Goal: Information Seeking & Learning: Check status

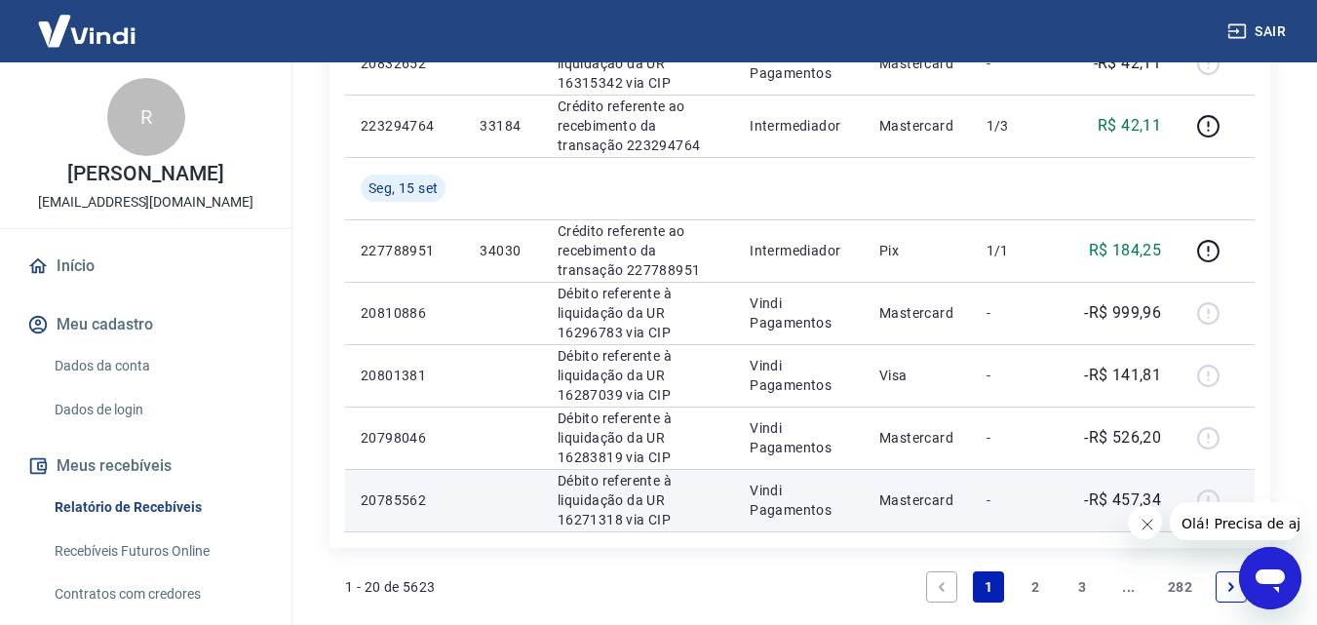
scroll to position [1560, 0]
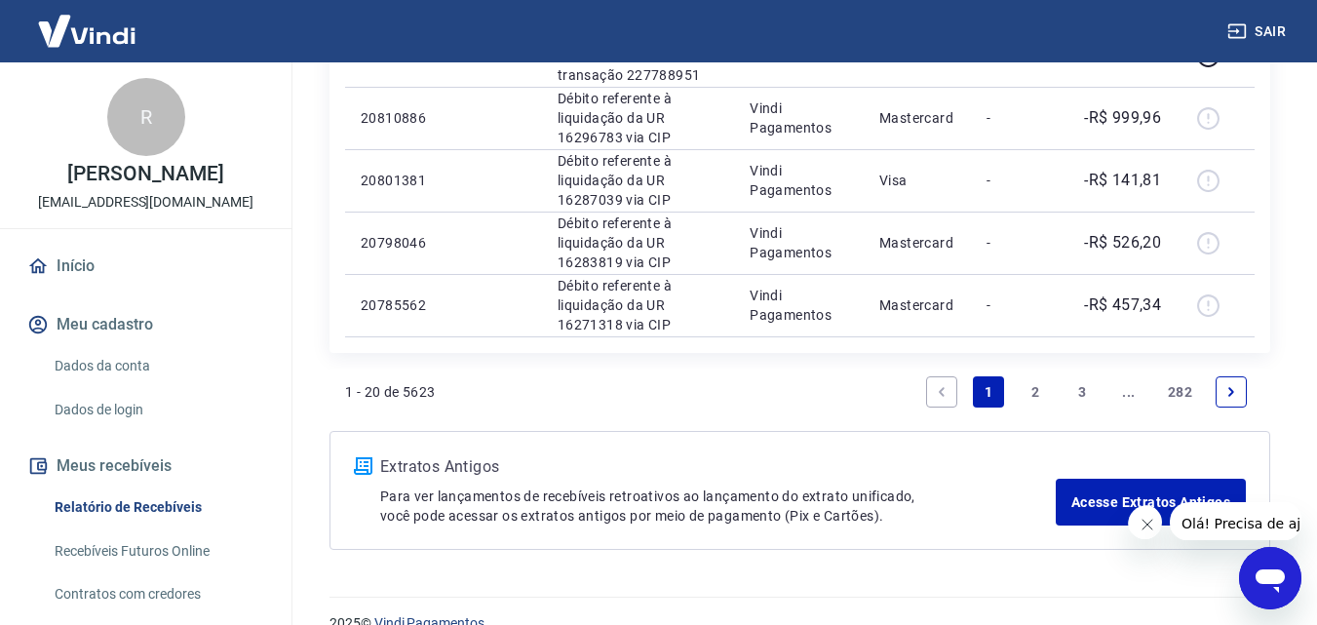
click at [1233, 385] on icon "Next page" at bounding box center [1232, 392] width 14 height 14
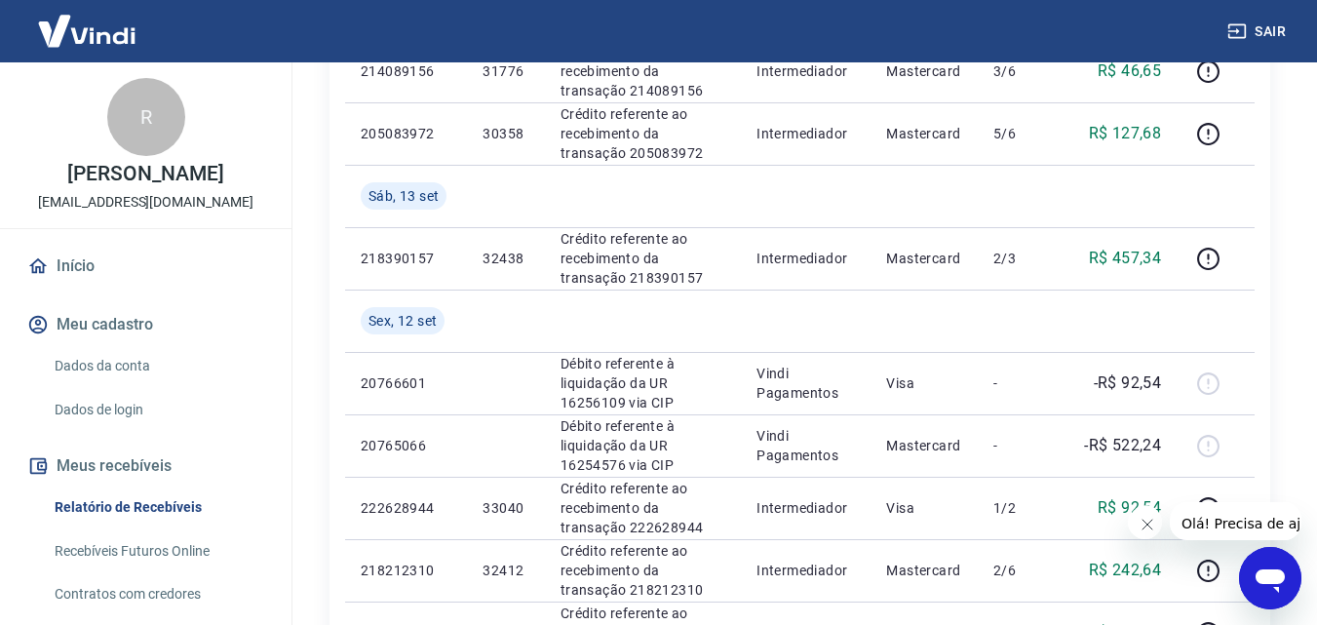
scroll to position [1365, 0]
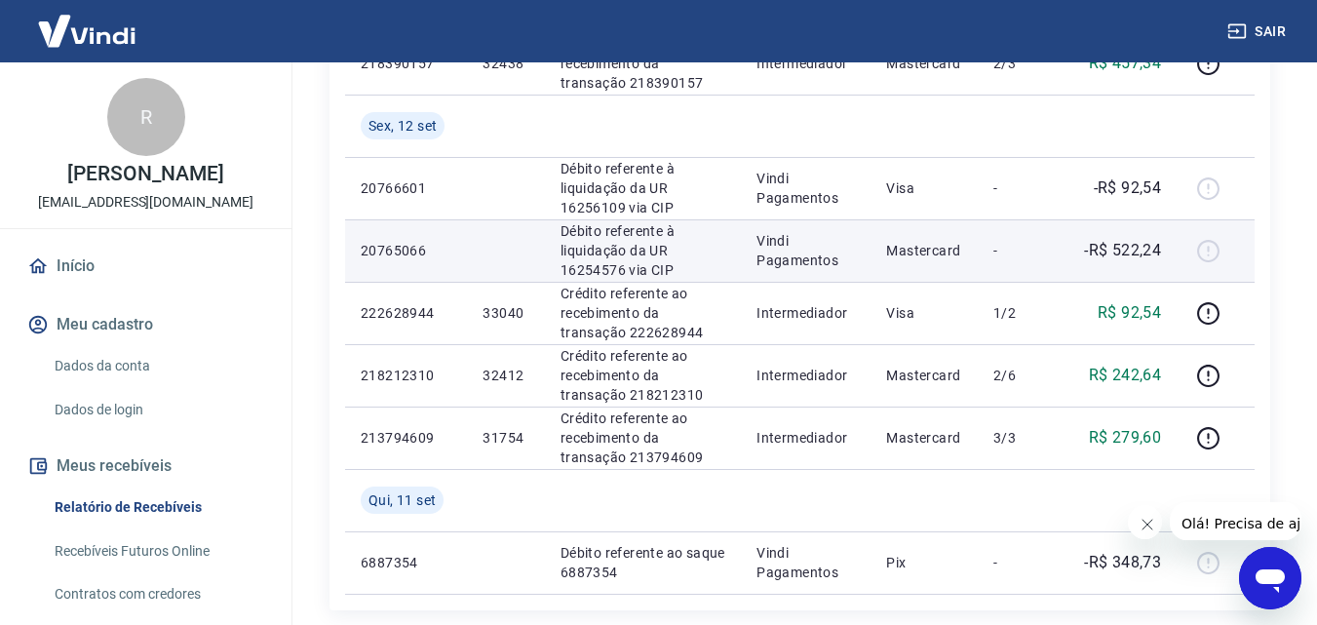
click at [1127, 253] on p "-R$ 522,24" at bounding box center [1122, 250] width 77 height 23
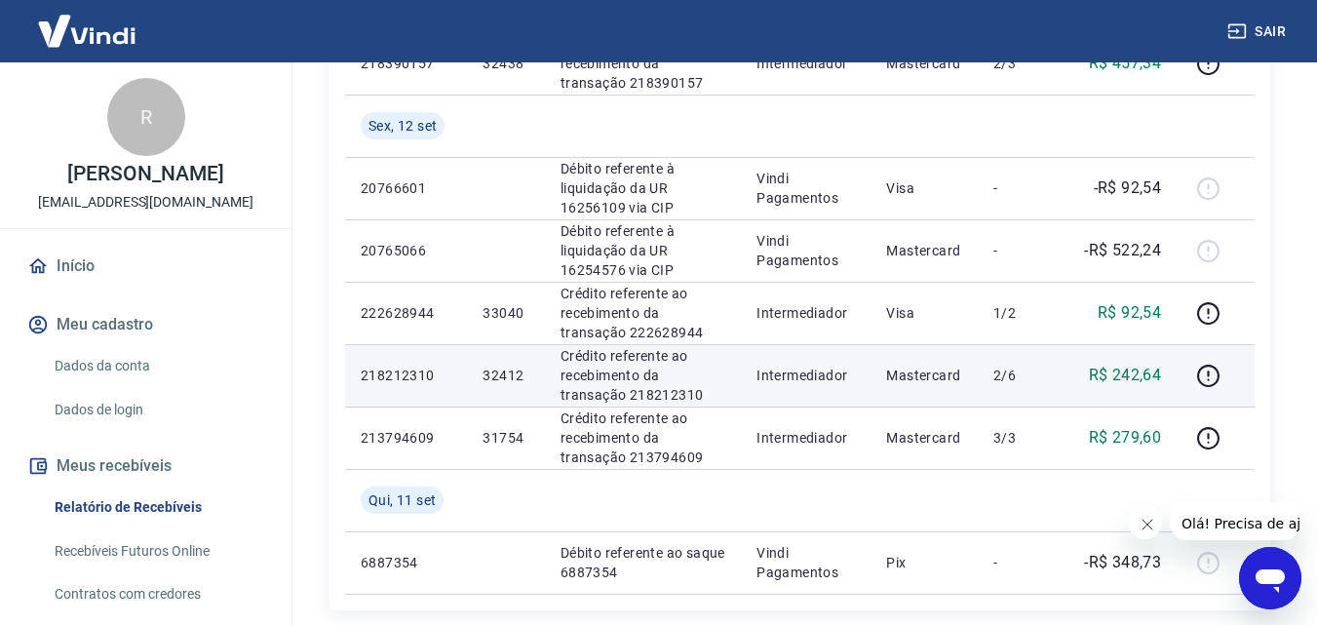
click at [1136, 380] on p "R$ 242,64" at bounding box center [1125, 375] width 73 height 23
click at [1135, 380] on p "R$ 242,64" at bounding box center [1125, 375] width 73 height 23
copy p "242,64"
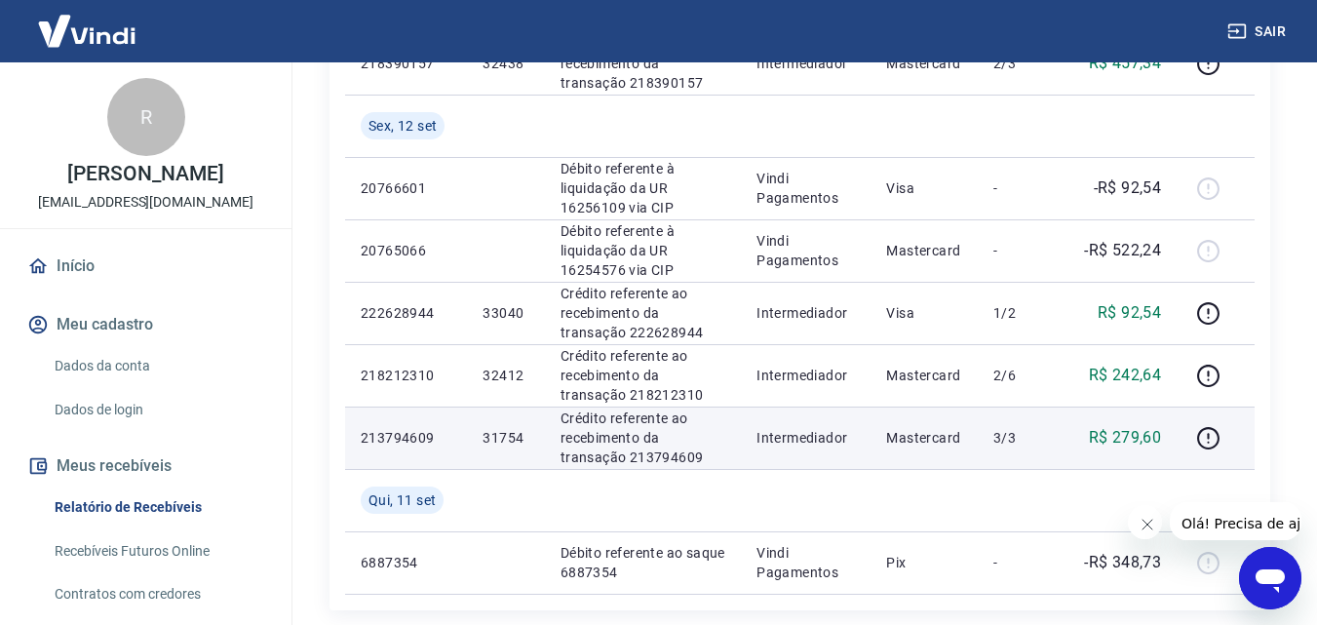
click at [1129, 440] on p "R$ 279,60" at bounding box center [1125, 437] width 73 height 23
copy p "279,60"
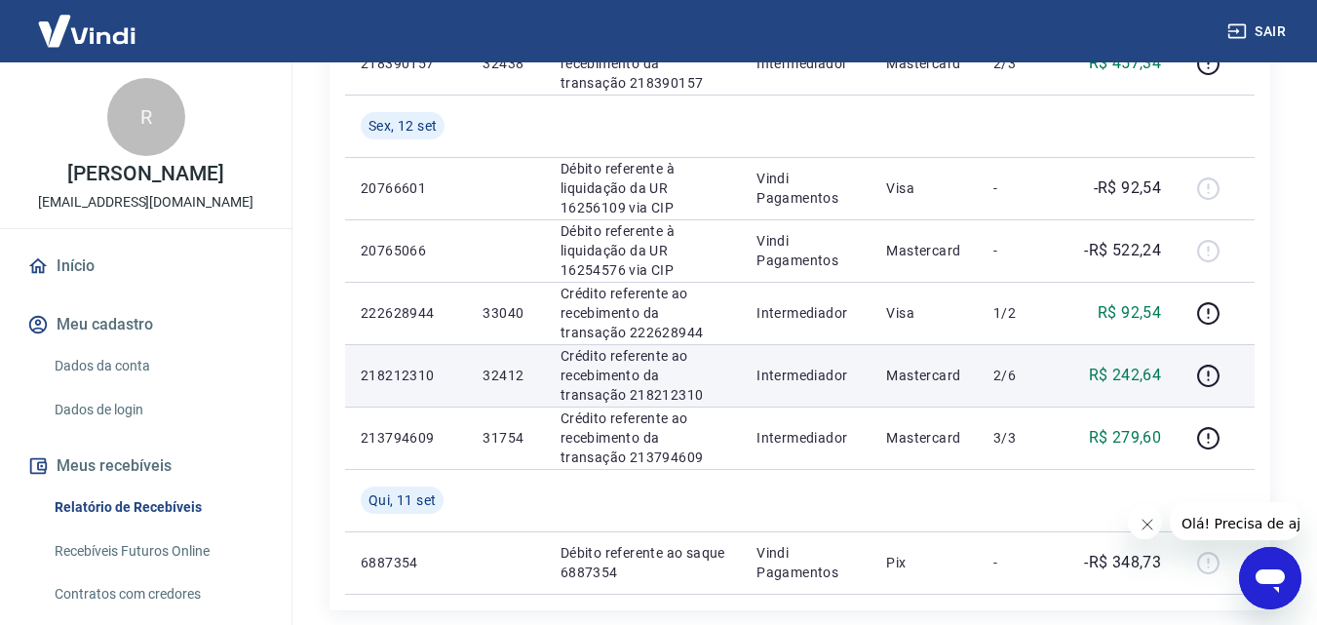
click at [502, 381] on p "32412" at bounding box center [506, 376] width 46 height 20
copy p "32412"
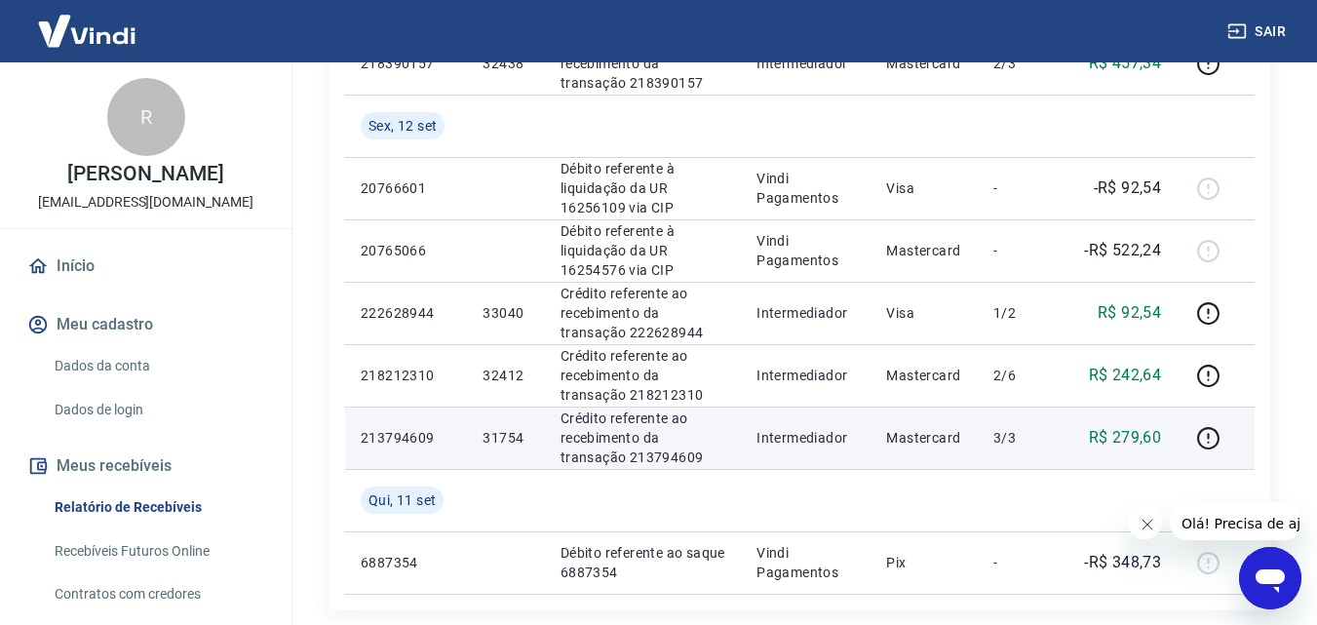
click at [501, 442] on p "31754" at bounding box center [506, 438] width 46 height 20
copy p "31754"
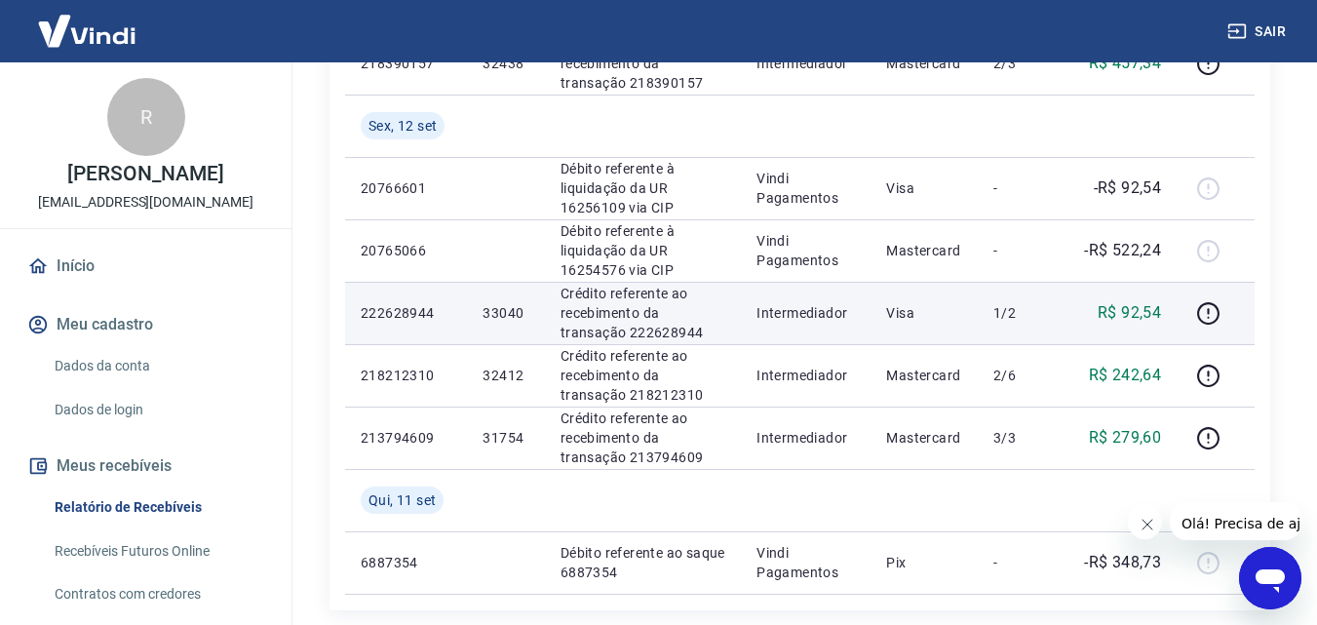
click at [1128, 318] on p "R$ 92,54" at bounding box center [1129, 312] width 63 height 23
copy p "92,54"
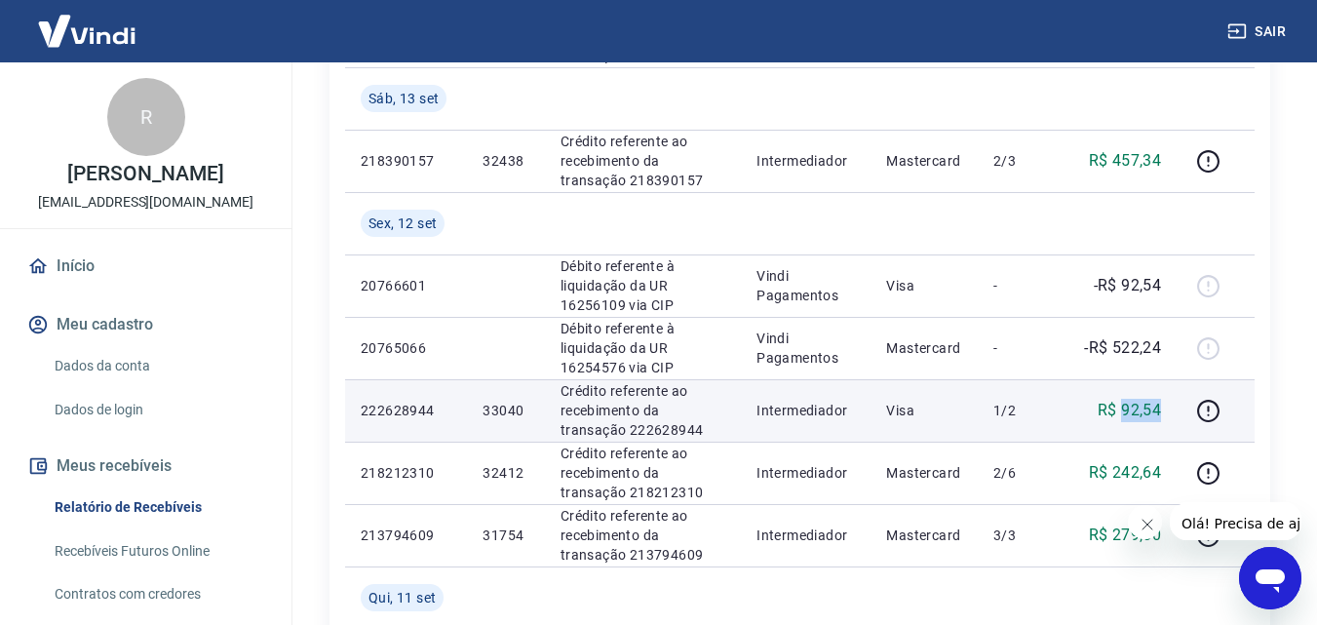
scroll to position [1463, 0]
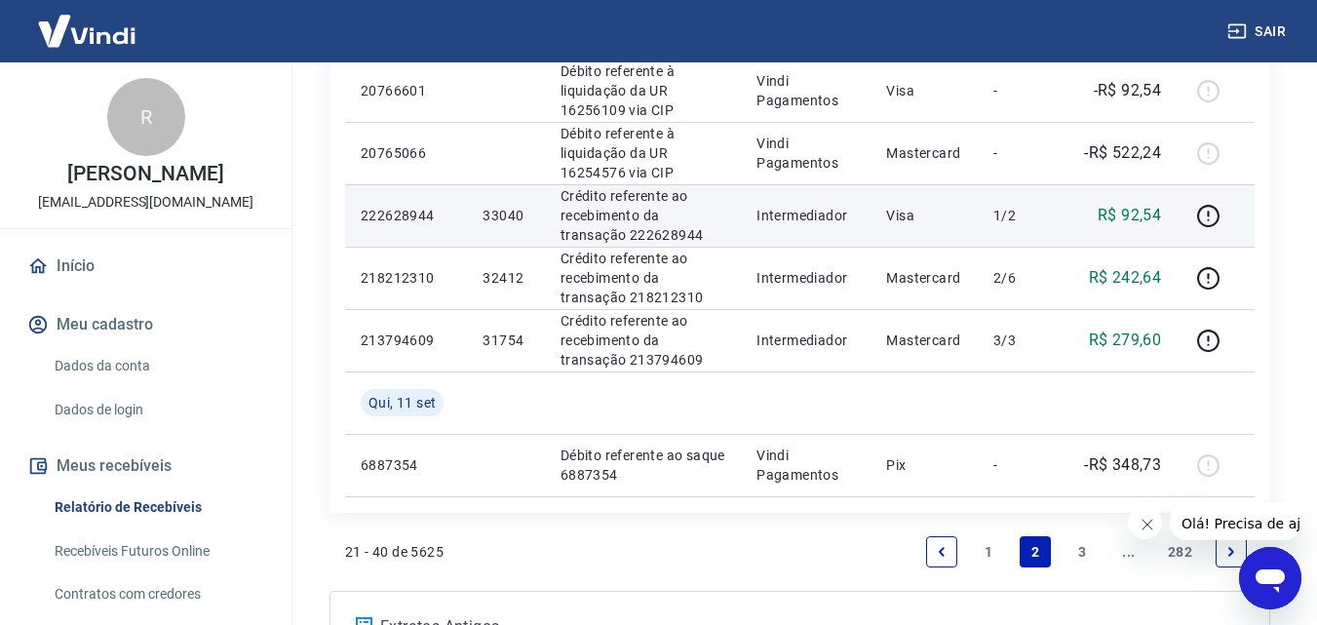
click at [498, 217] on p "33040" at bounding box center [506, 216] width 46 height 20
copy p "33040"
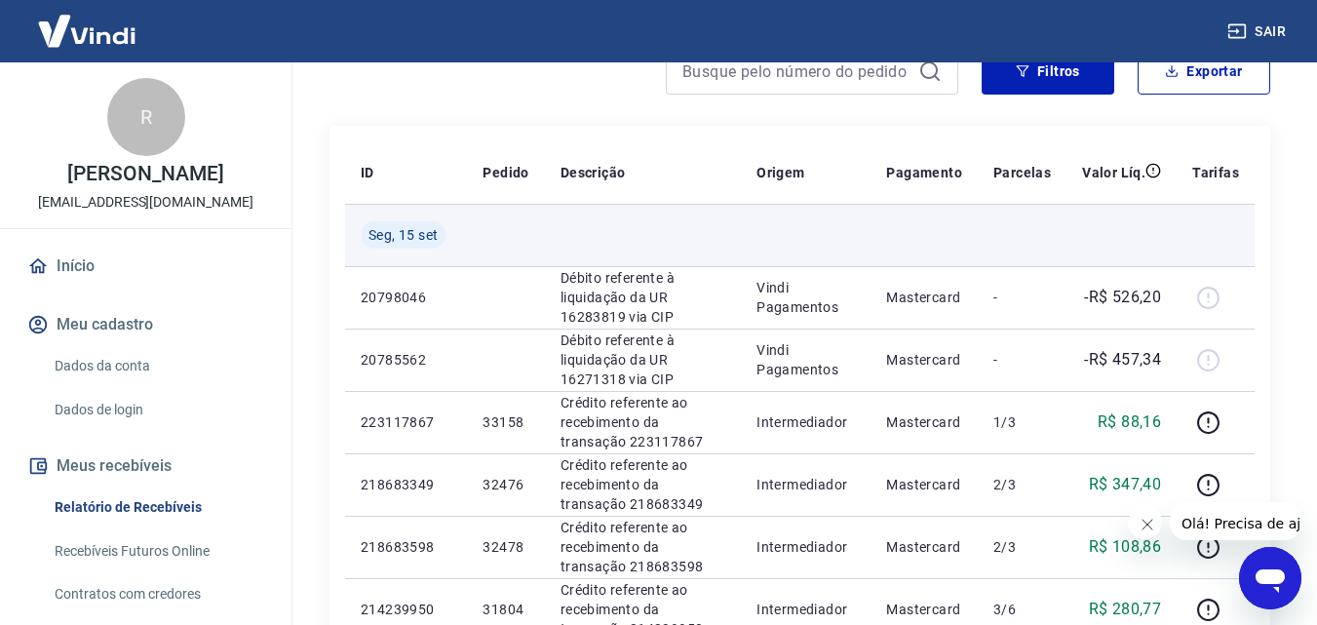
scroll to position [390, 0]
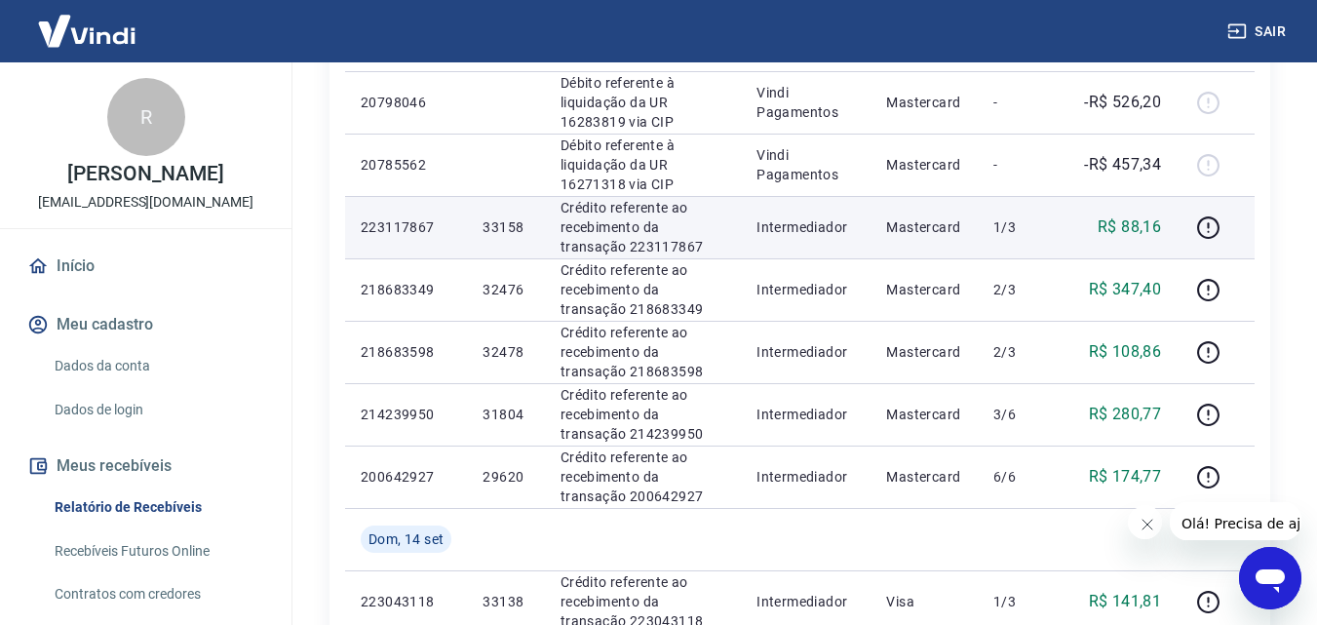
click at [1129, 229] on p "R$ 88,16" at bounding box center [1129, 226] width 63 height 23
copy p "88,16"
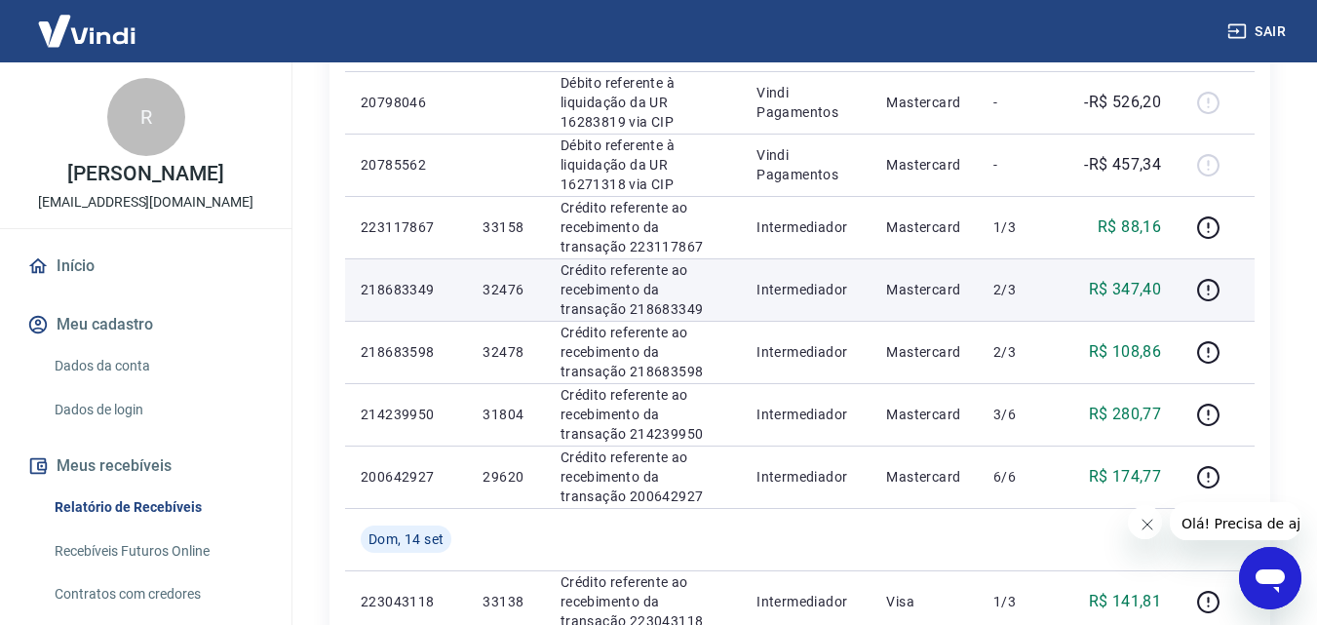
click at [1141, 273] on td "R$ 347,40" at bounding box center [1122, 289] width 110 height 62
click at [1142, 283] on p "R$ 347,40" at bounding box center [1125, 289] width 73 height 23
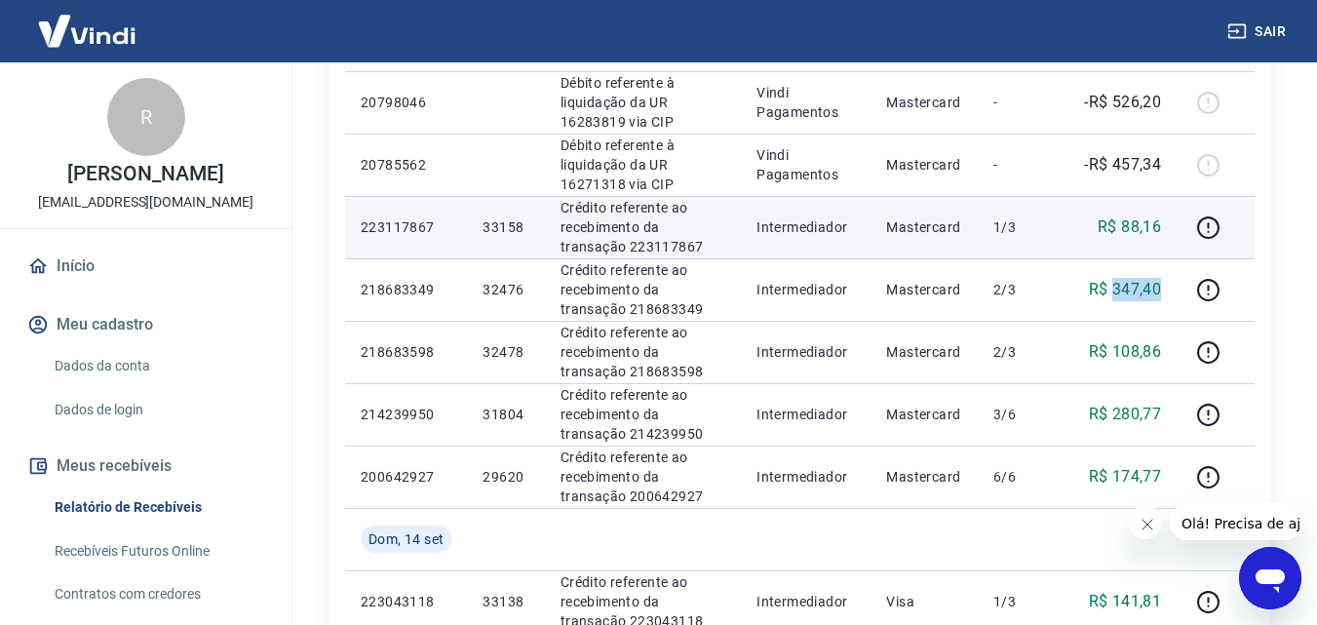
copy p "347,40"
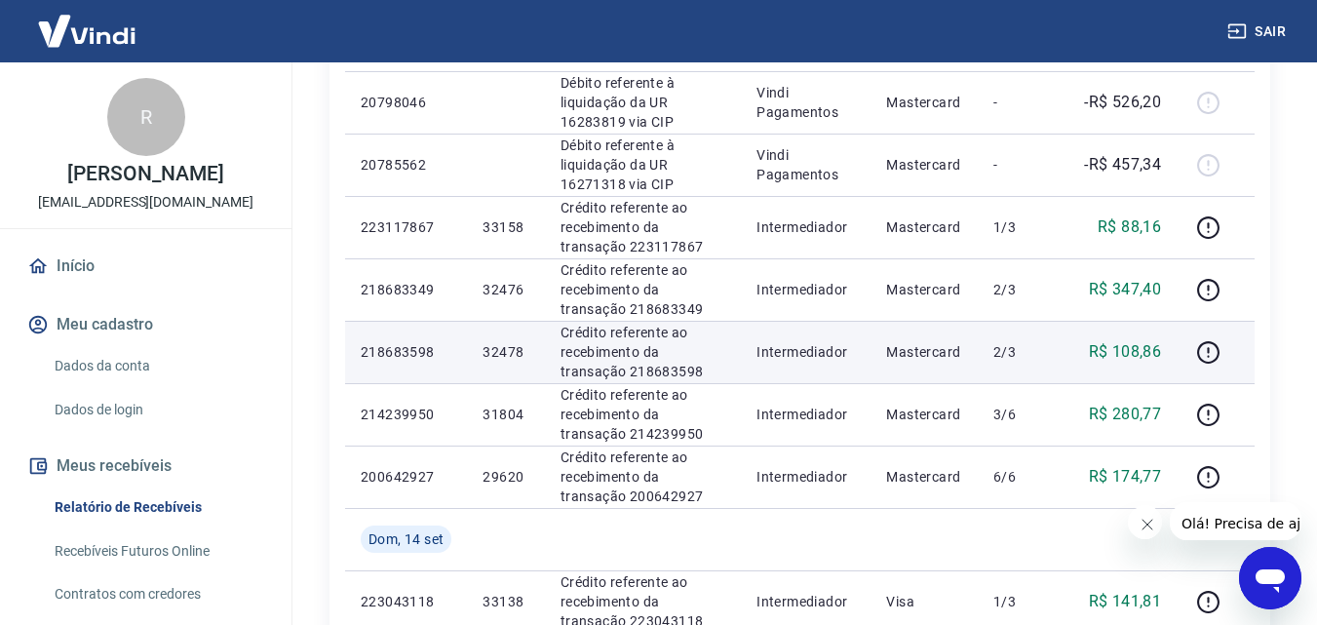
click at [1106, 342] on p "R$ 108,86" at bounding box center [1125, 351] width 73 height 23
click at [1116, 349] on p "R$ 108,86" at bounding box center [1125, 351] width 73 height 23
copy p "108,86"
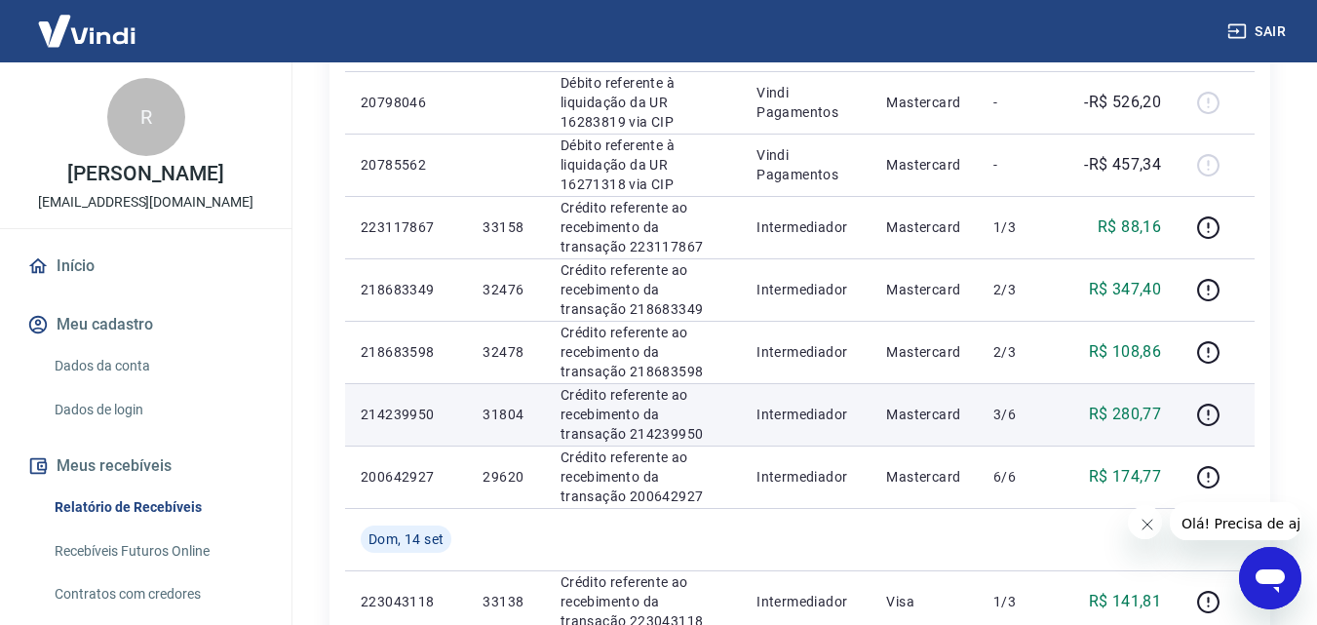
click at [1144, 412] on p "R$ 280,77" at bounding box center [1125, 414] width 73 height 23
copy p "280,77"
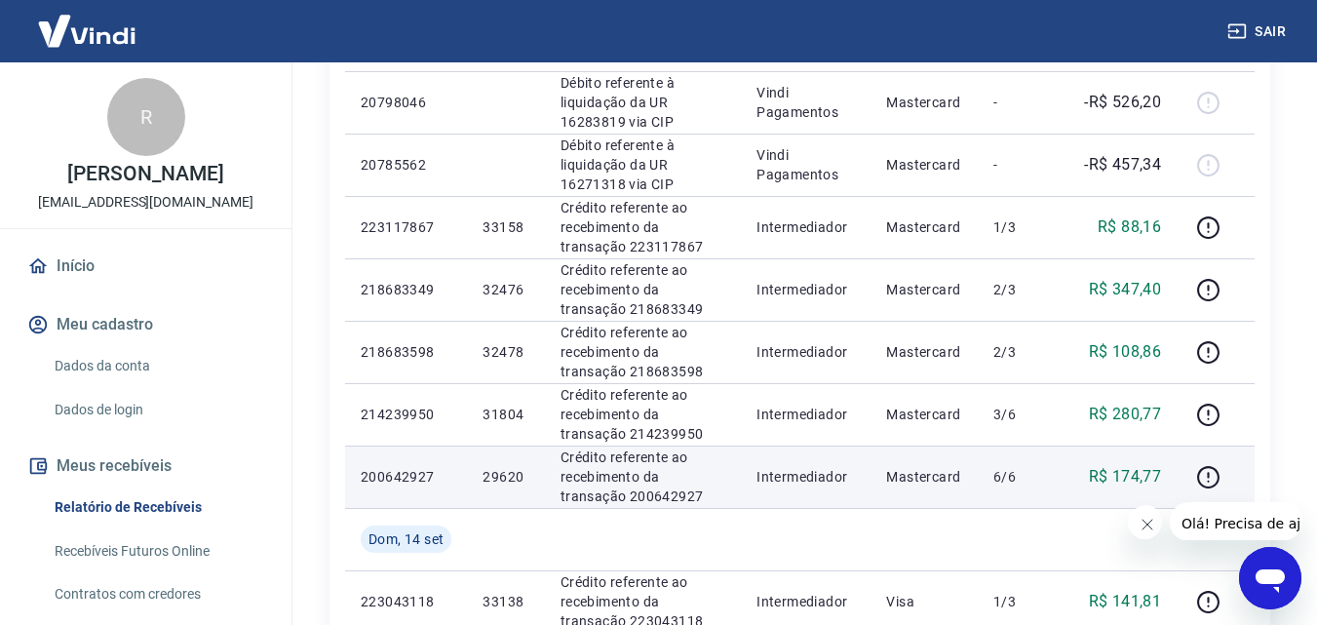
click at [1124, 470] on p "R$ 174,77" at bounding box center [1125, 476] width 73 height 23
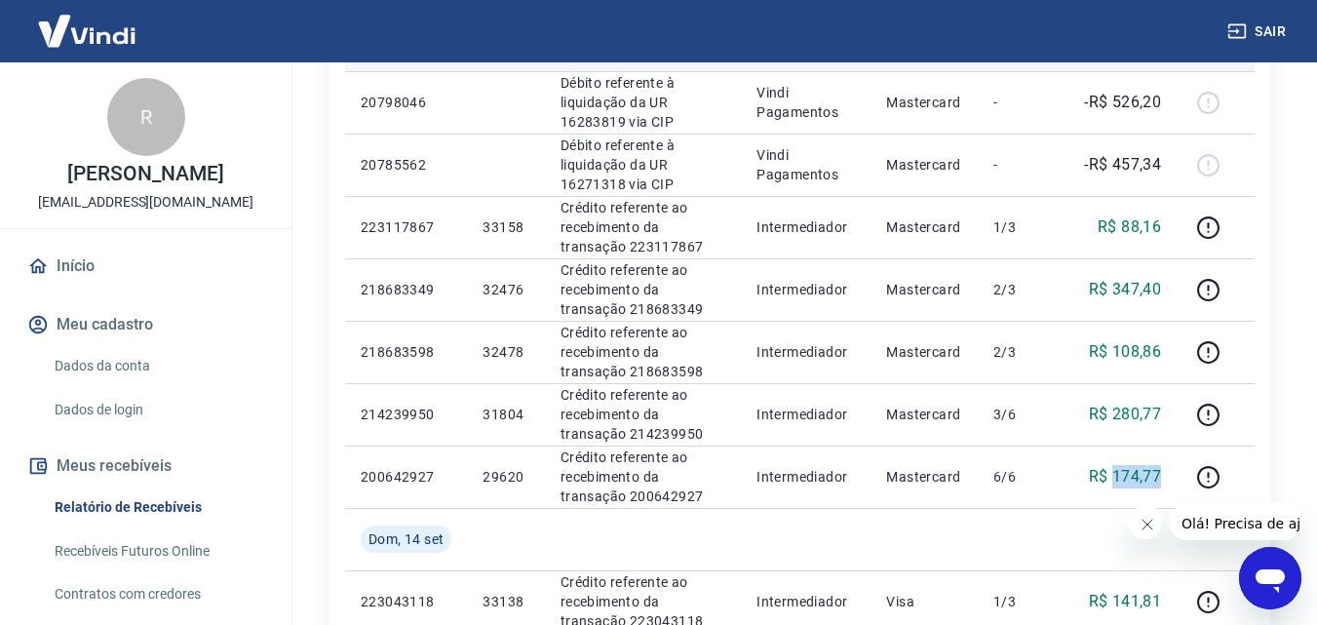
scroll to position [195, 0]
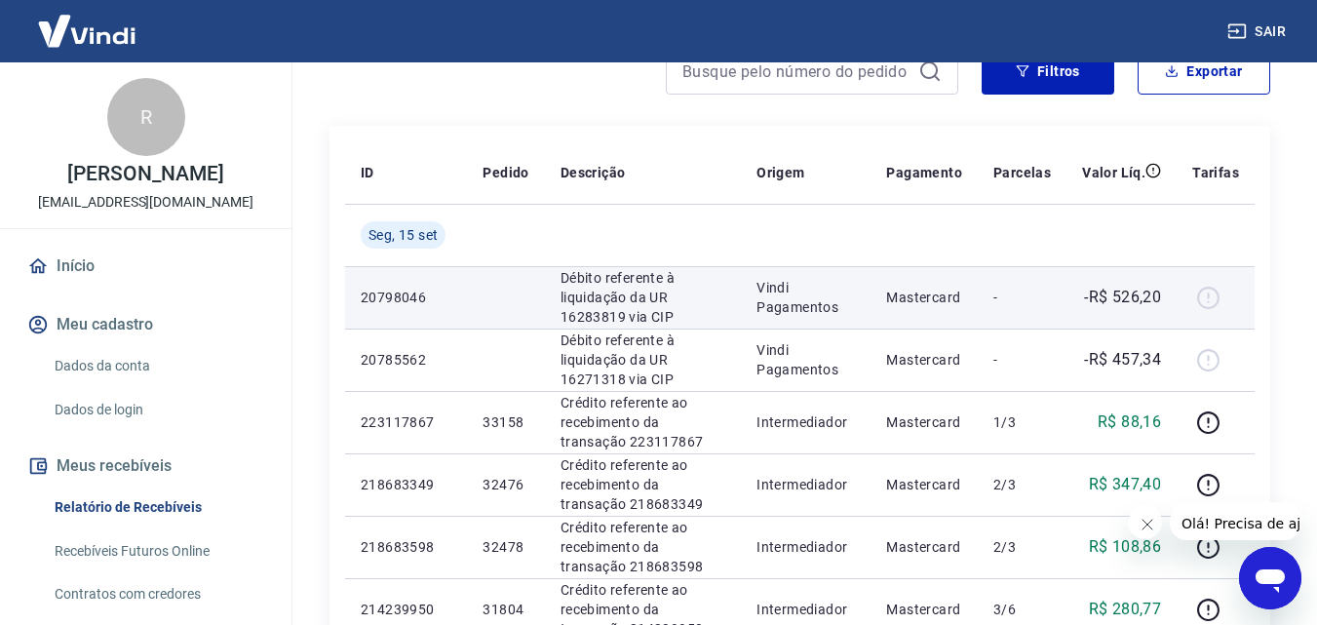
click at [1143, 292] on p "-R$ 526,20" at bounding box center [1122, 297] width 77 height 23
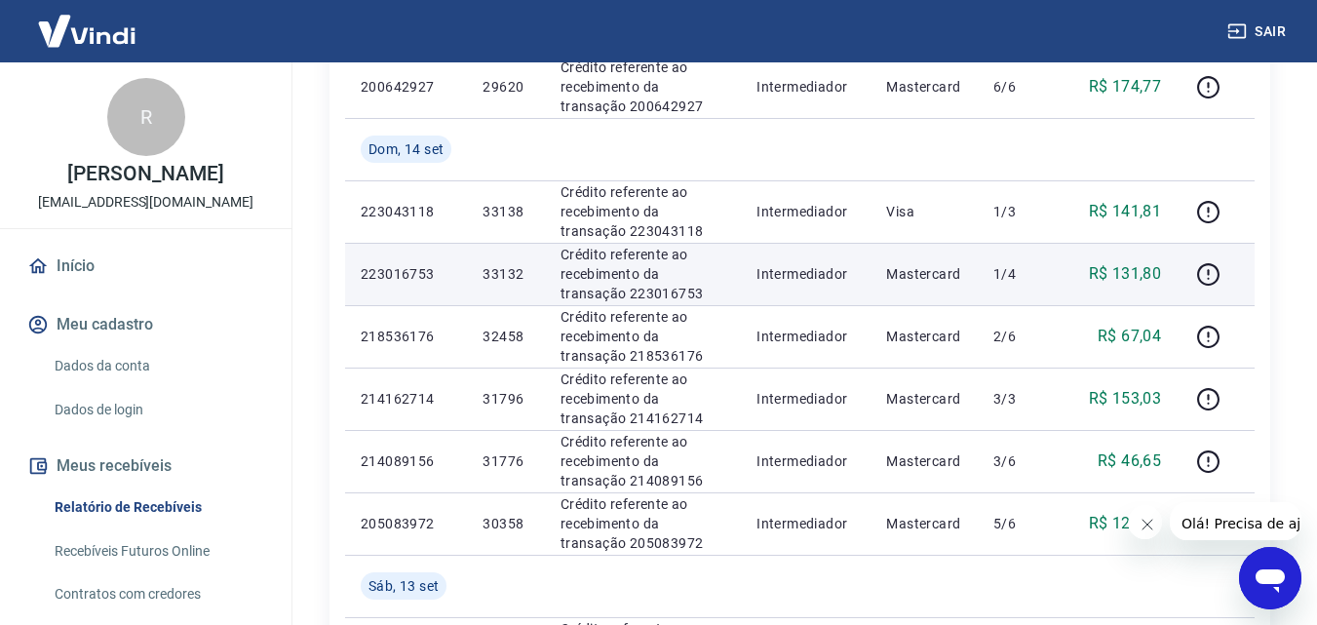
scroll to position [878, 0]
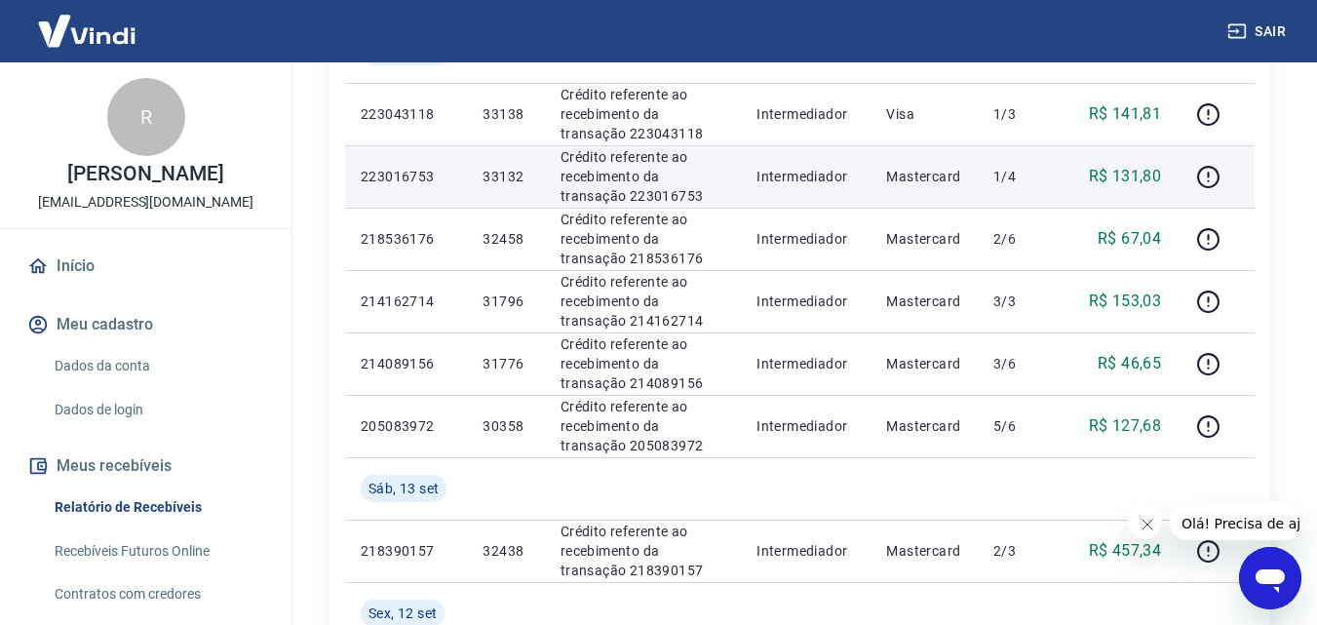
click at [1130, 180] on p "R$ 131,80" at bounding box center [1125, 176] width 73 height 23
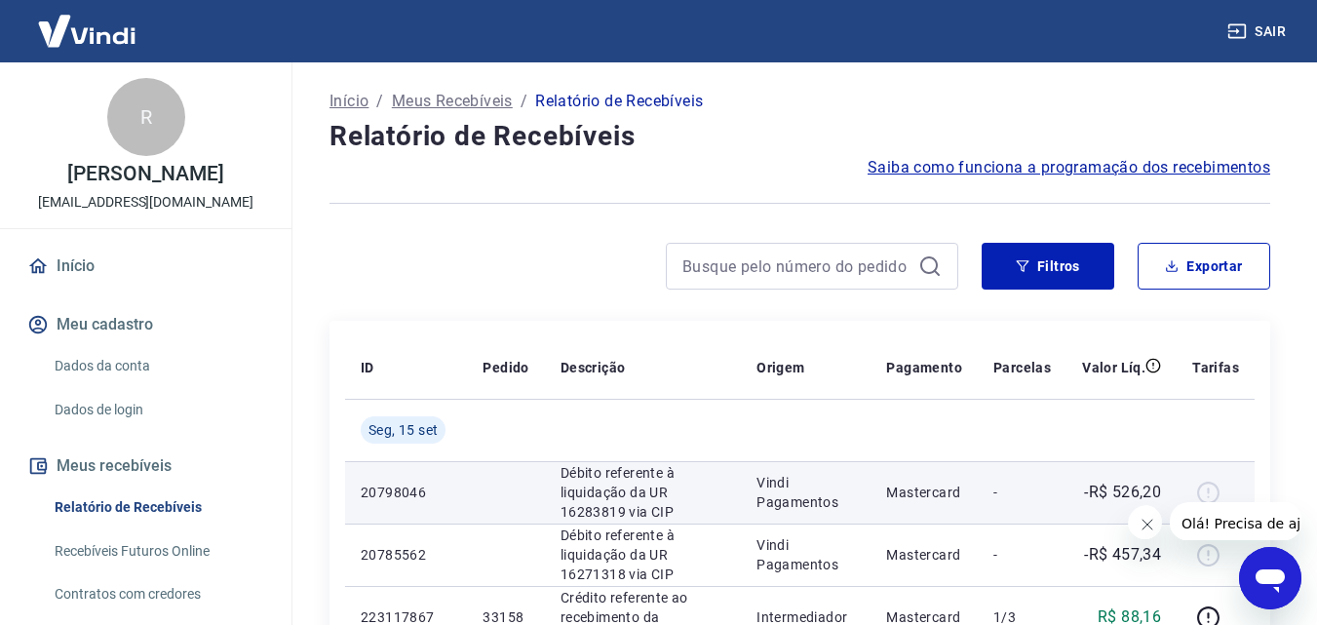
scroll to position [195, 0]
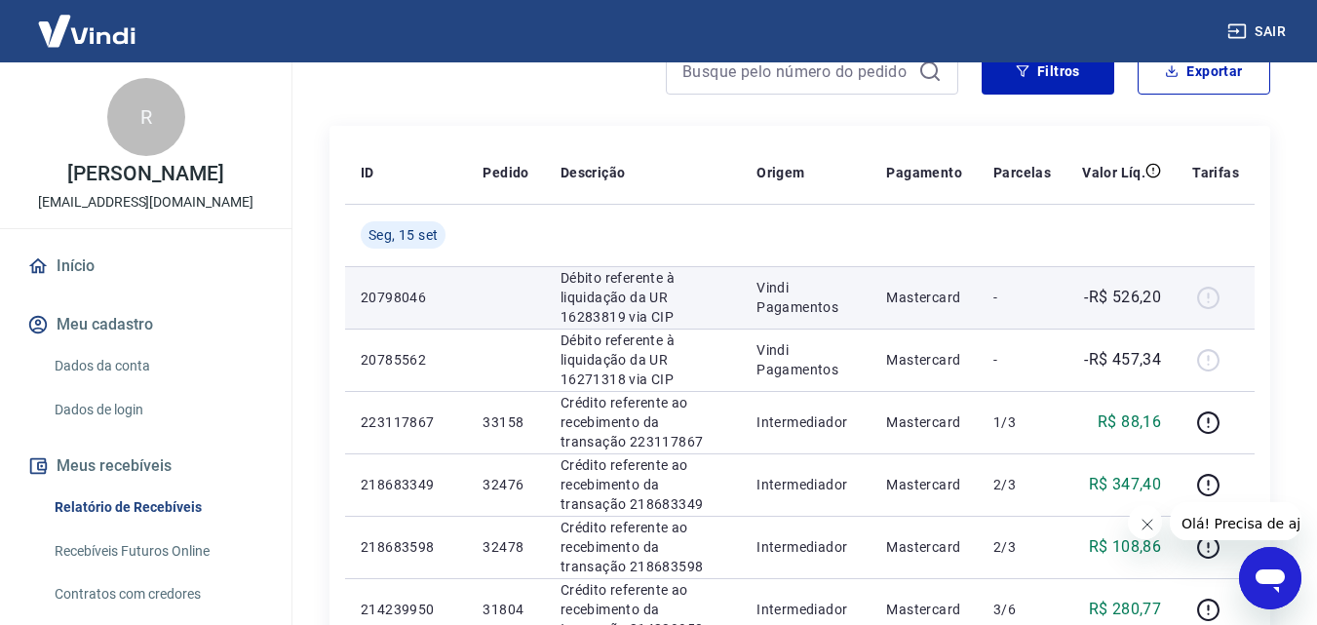
click at [1128, 296] on p "-R$ 526,20" at bounding box center [1122, 297] width 77 height 23
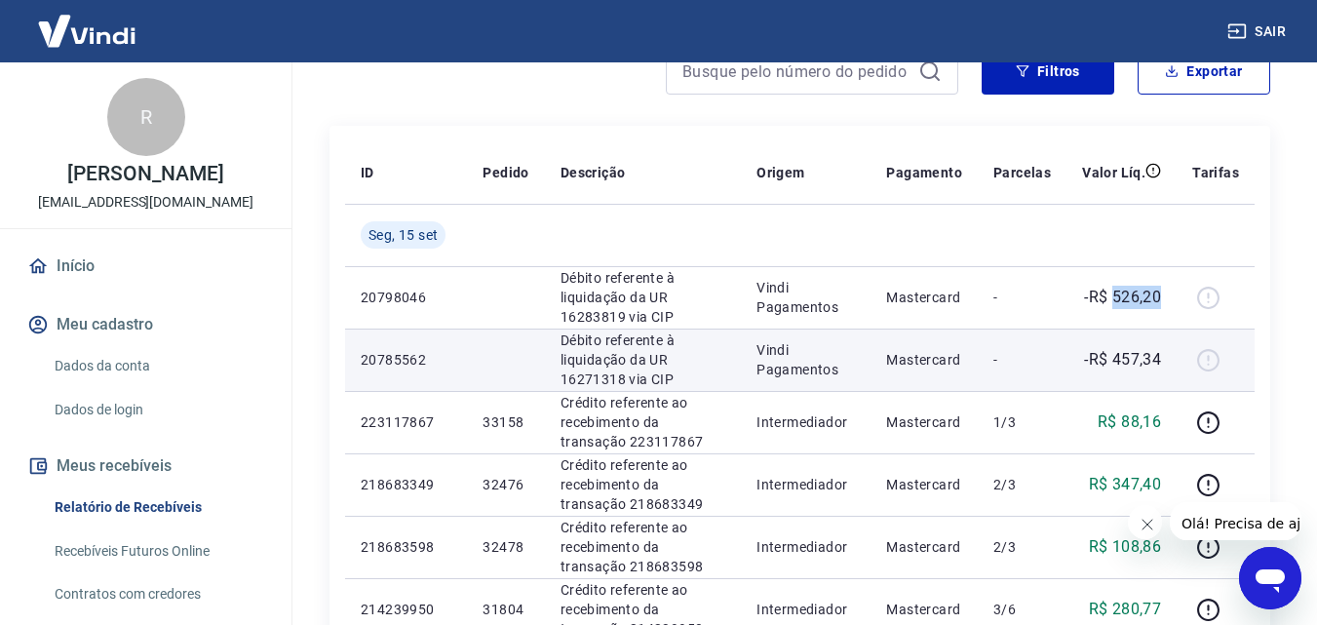
scroll to position [390, 0]
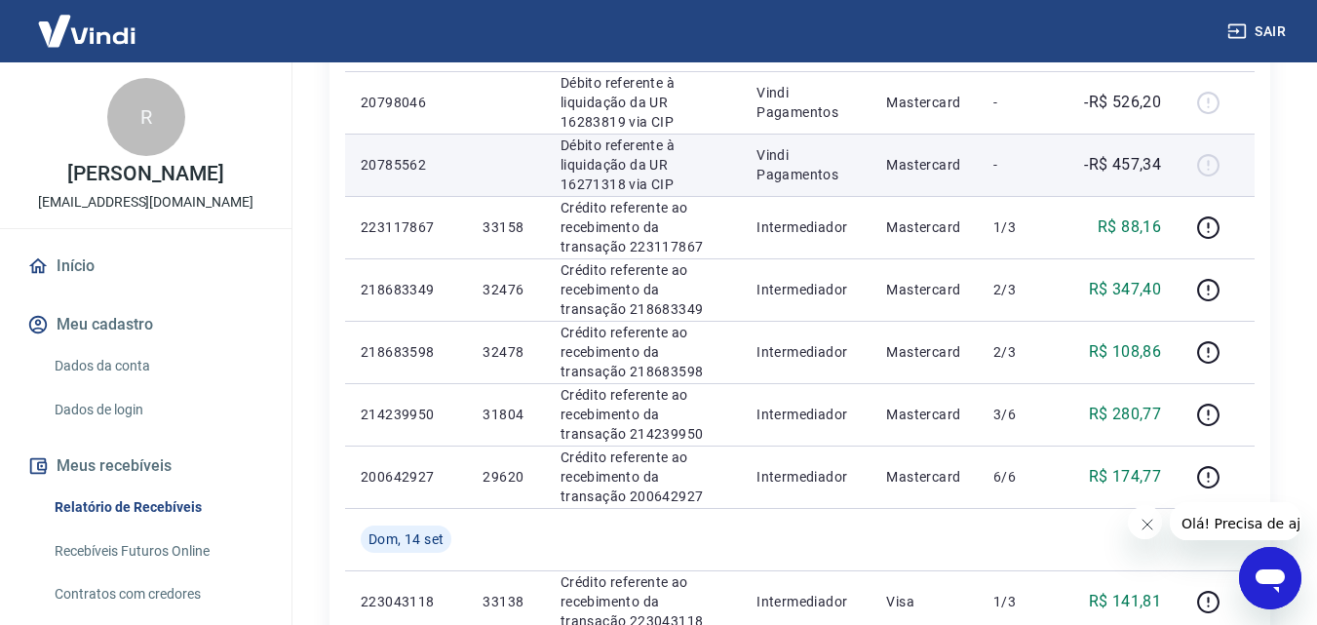
click at [1141, 174] on p "-R$ 457,34" at bounding box center [1122, 164] width 77 height 23
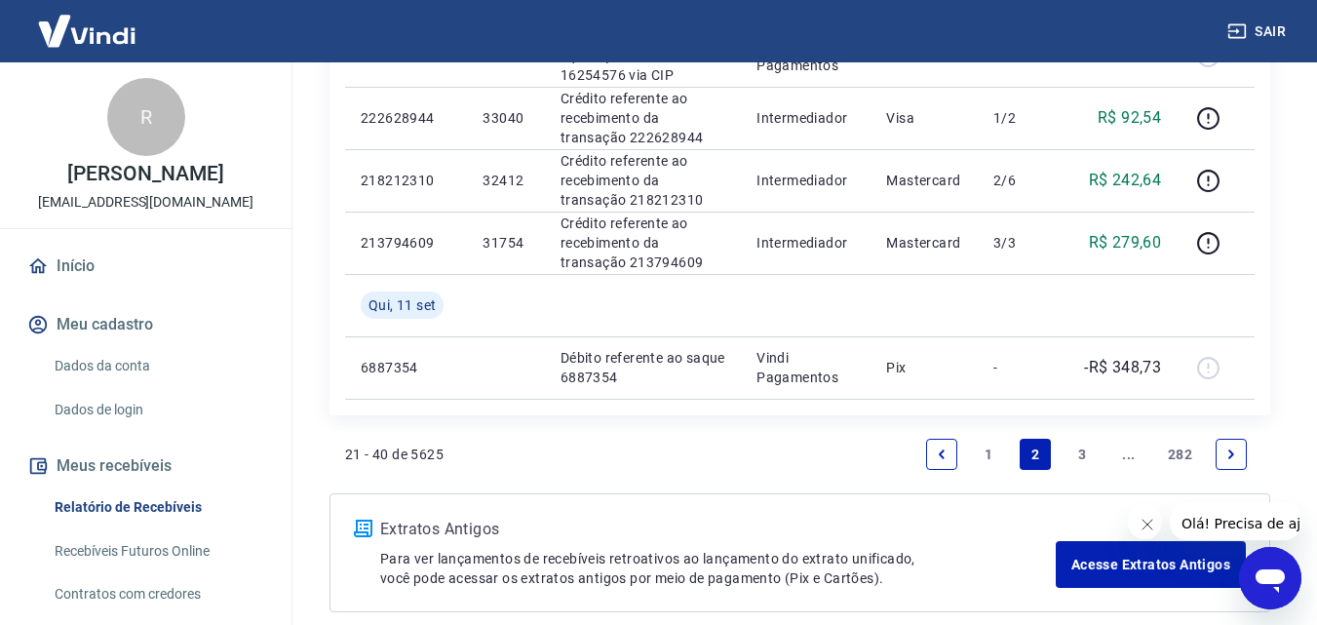
scroll to position [1654, 0]
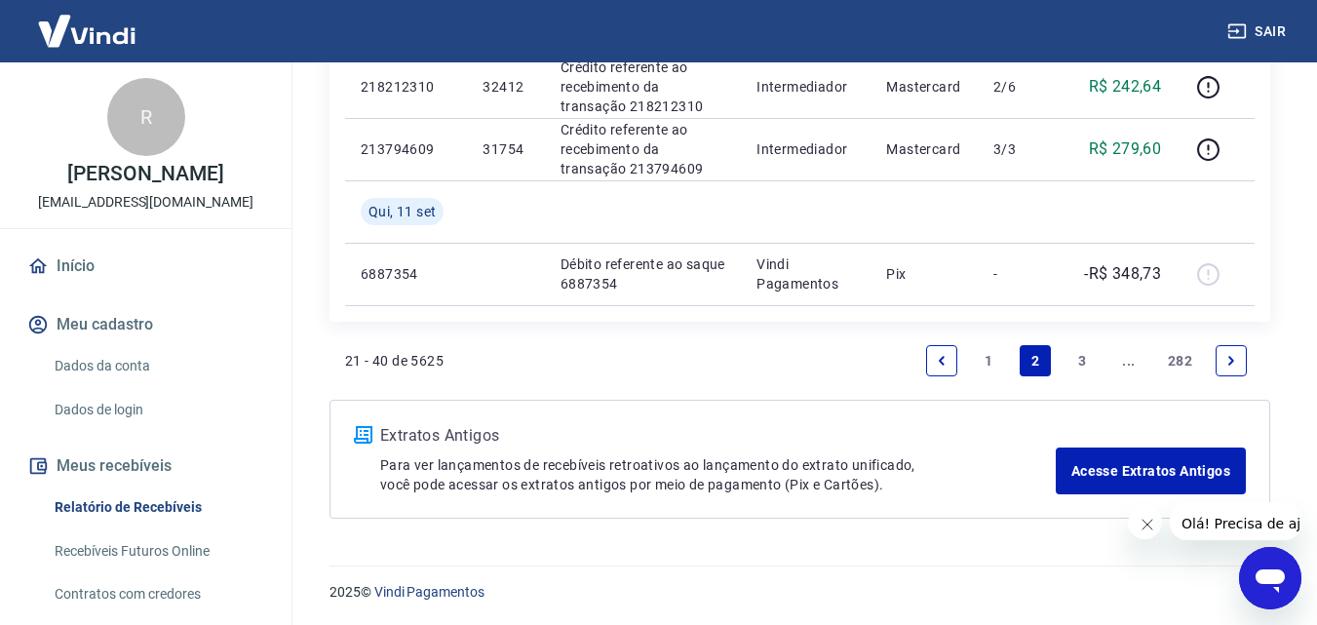
click at [935, 366] on icon "Previous page" at bounding box center [942, 361] width 14 height 14
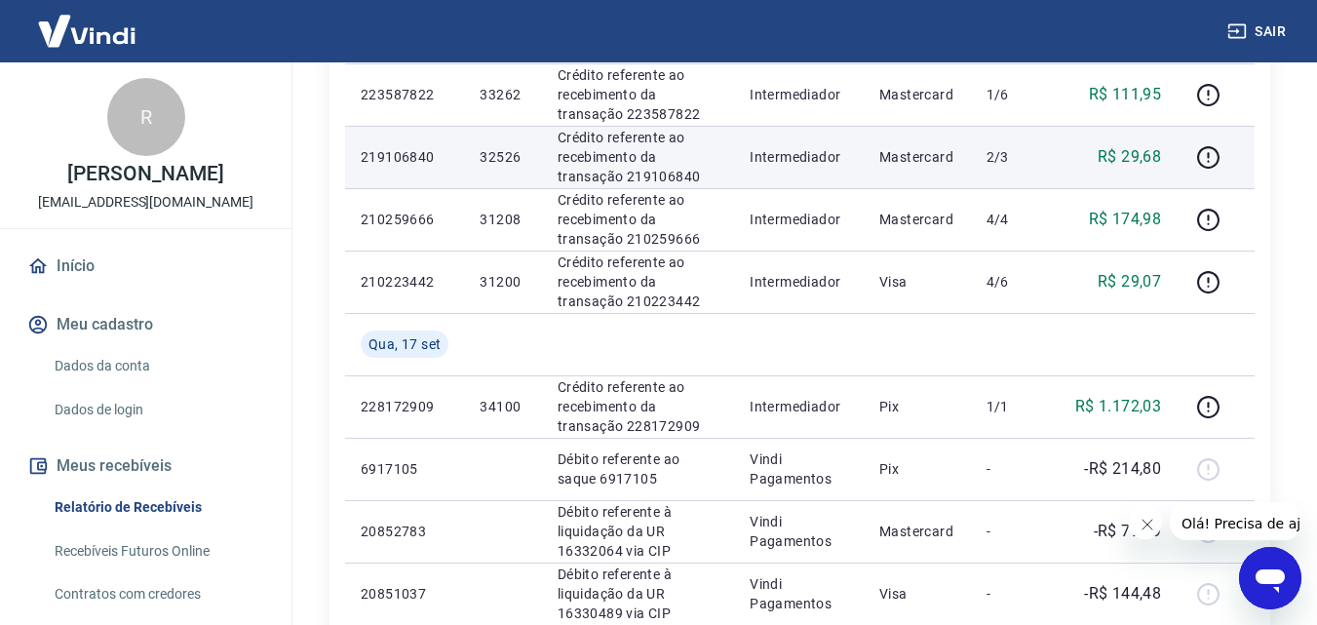
scroll to position [1463, 0]
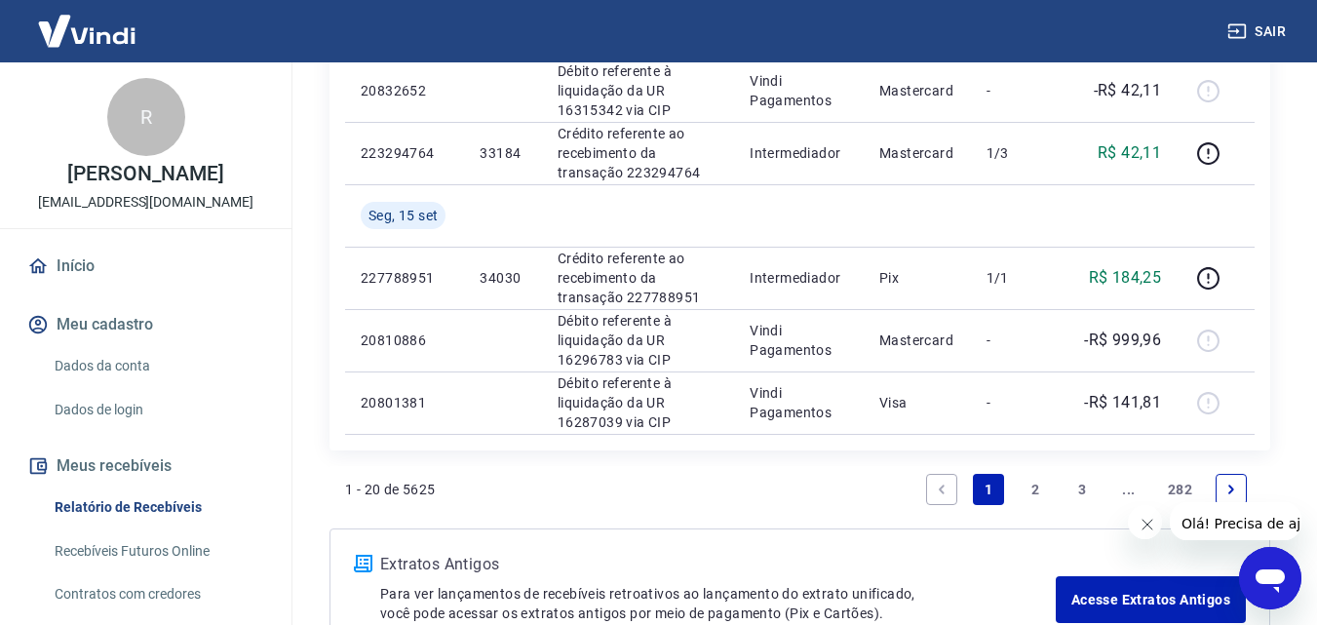
click at [1222, 484] on link "Next page" at bounding box center [1231, 489] width 31 height 31
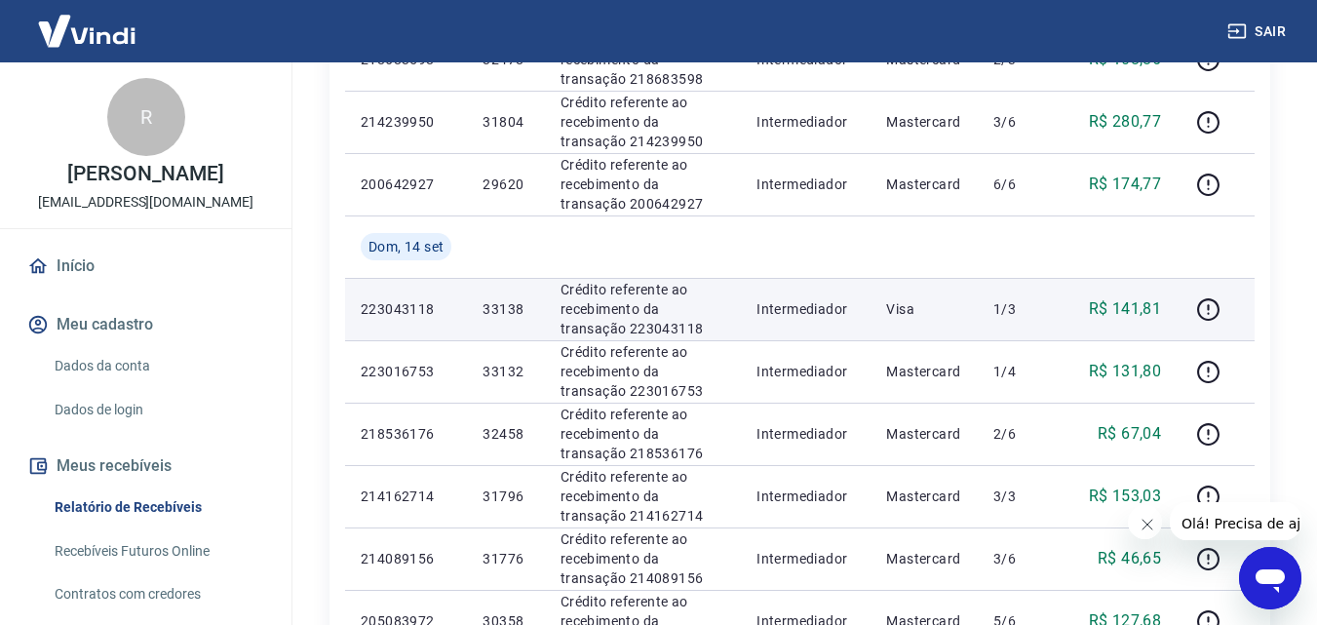
scroll to position [780, 0]
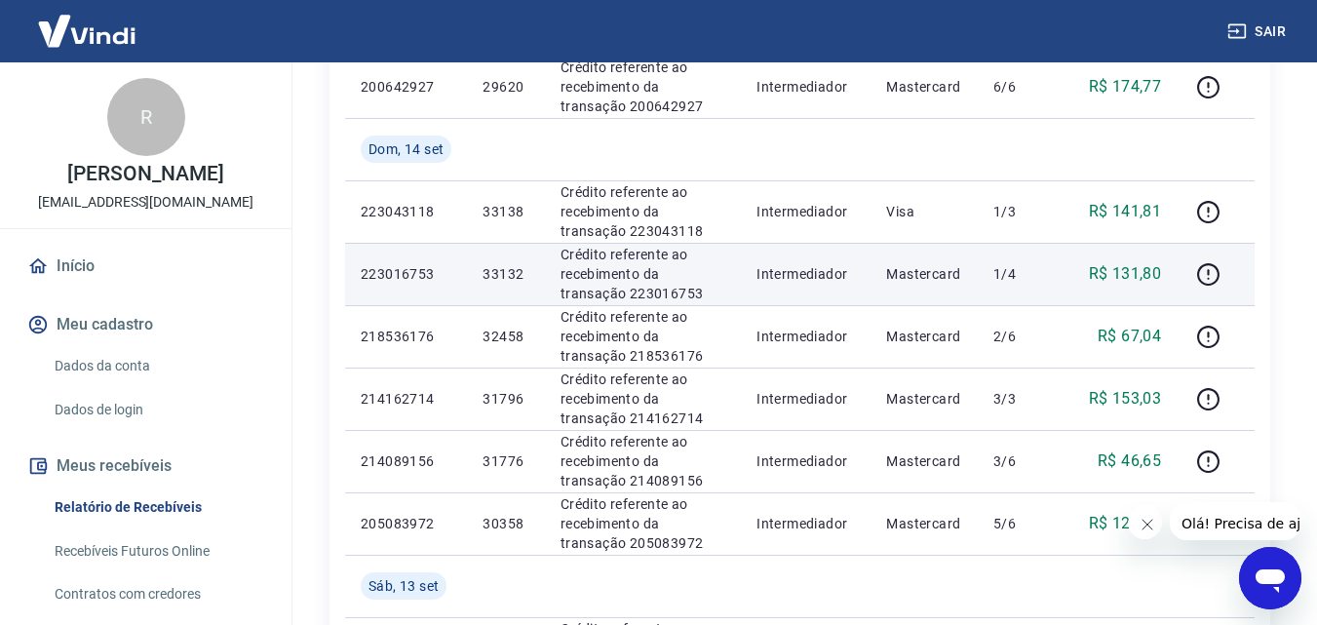
click at [1132, 269] on p "R$ 131,80" at bounding box center [1125, 273] width 73 height 23
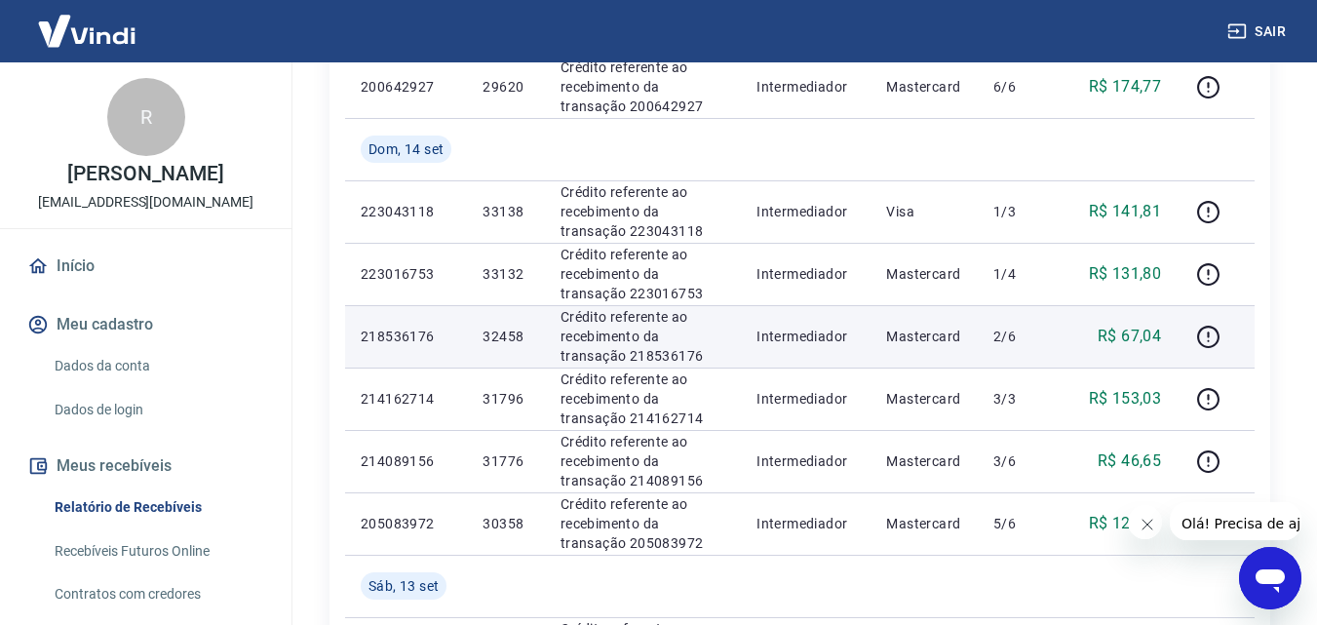
click at [1129, 331] on p "R$ 67,04" at bounding box center [1129, 336] width 63 height 23
click at [1126, 333] on p "R$ 67,04" at bounding box center [1129, 336] width 63 height 23
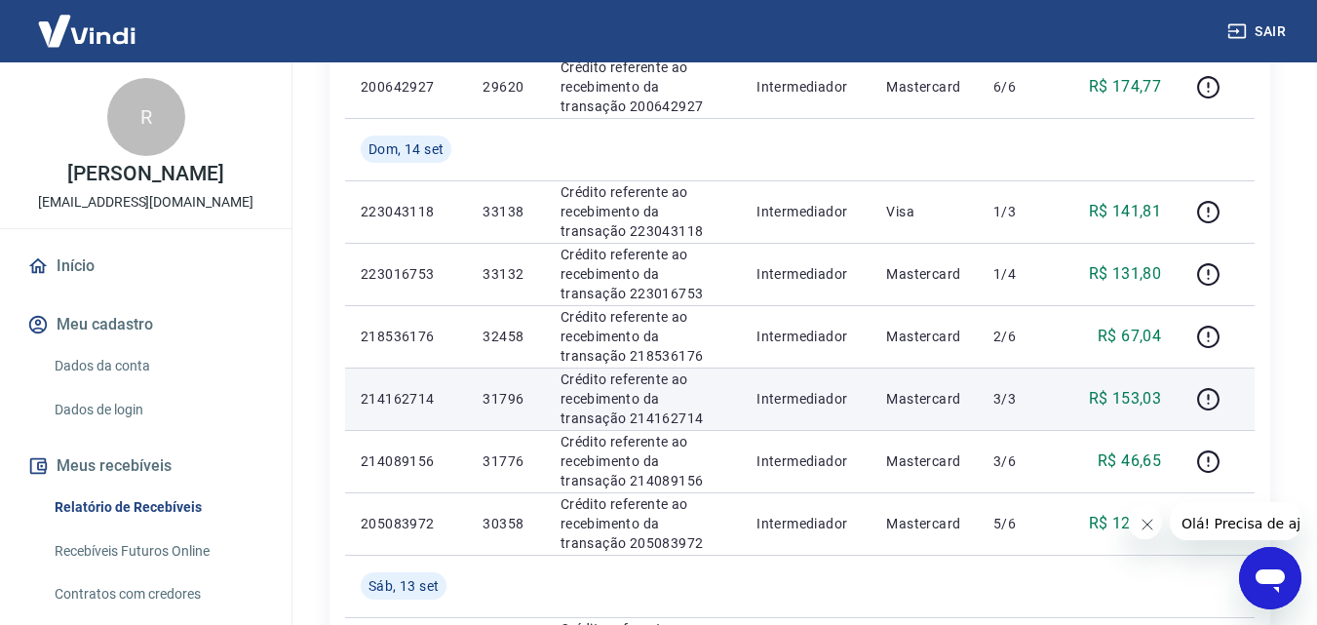
click at [1129, 399] on p "R$ 153,03" at bounding box center [1125, 398] width 73 height 23
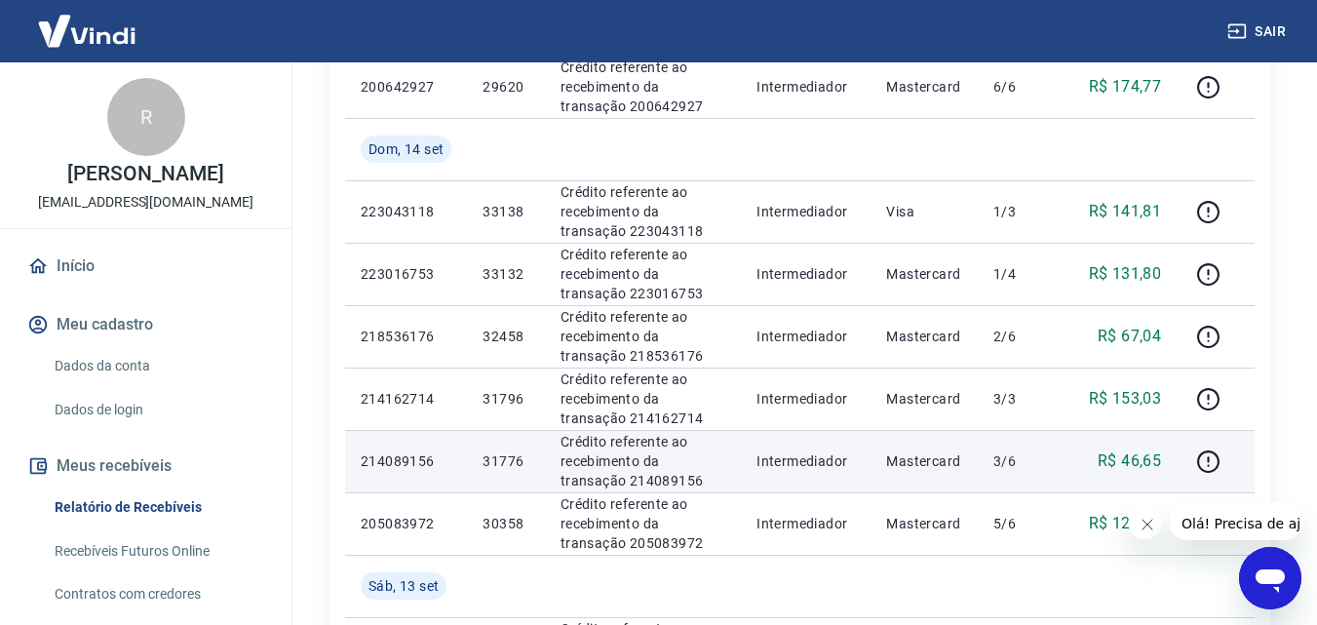
click at [1136, 465] on p "R$ 46,65" at bounding box center [1129, 461] width 63 height 23
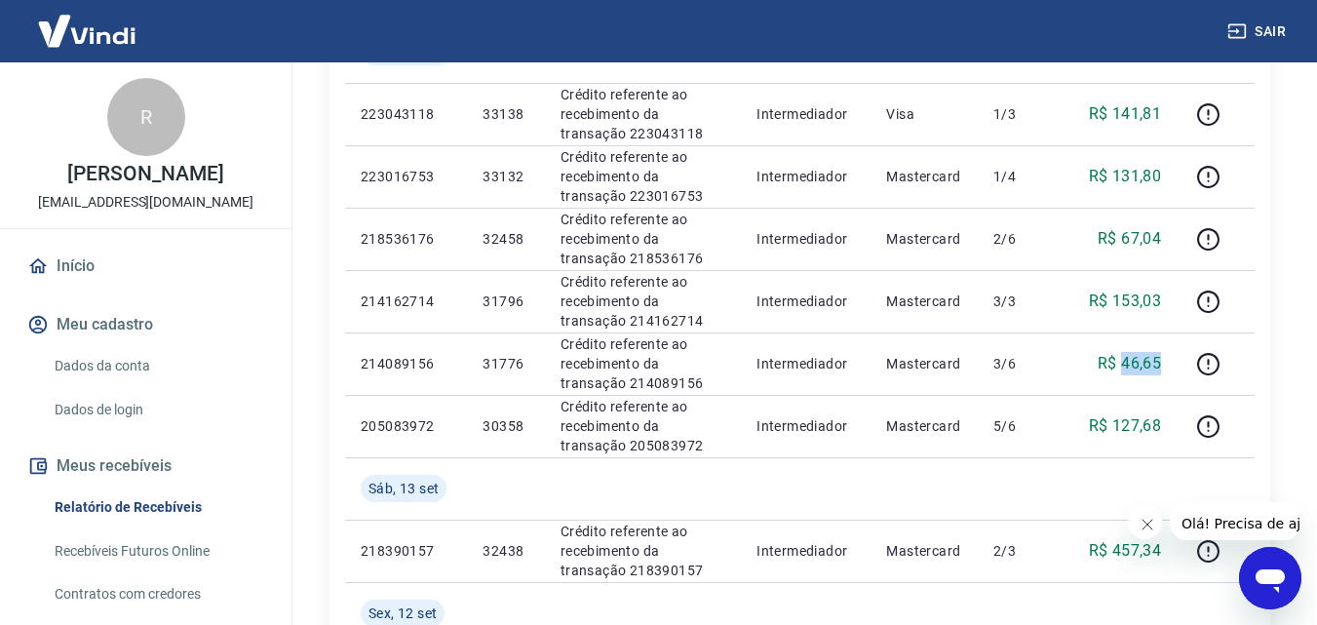
scroll to position [1073, 0]
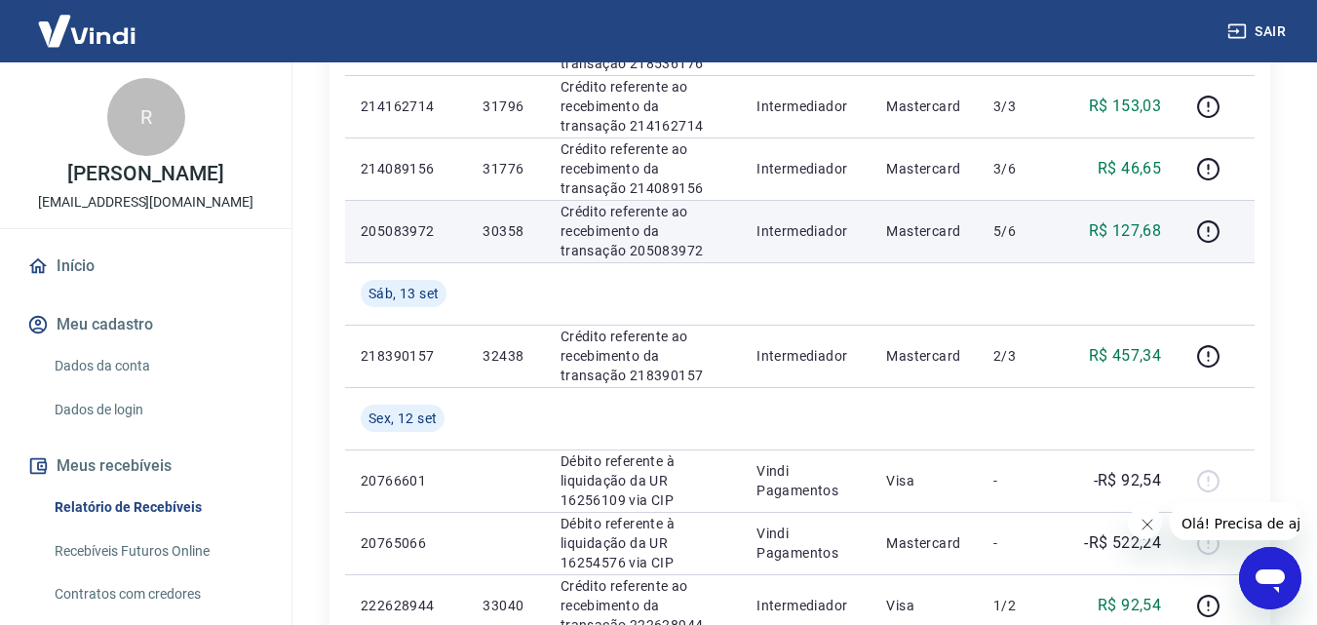
click at [1136, 247] on td "R$ 127,68" at bounding box center [1122, 231] width 110 height 62
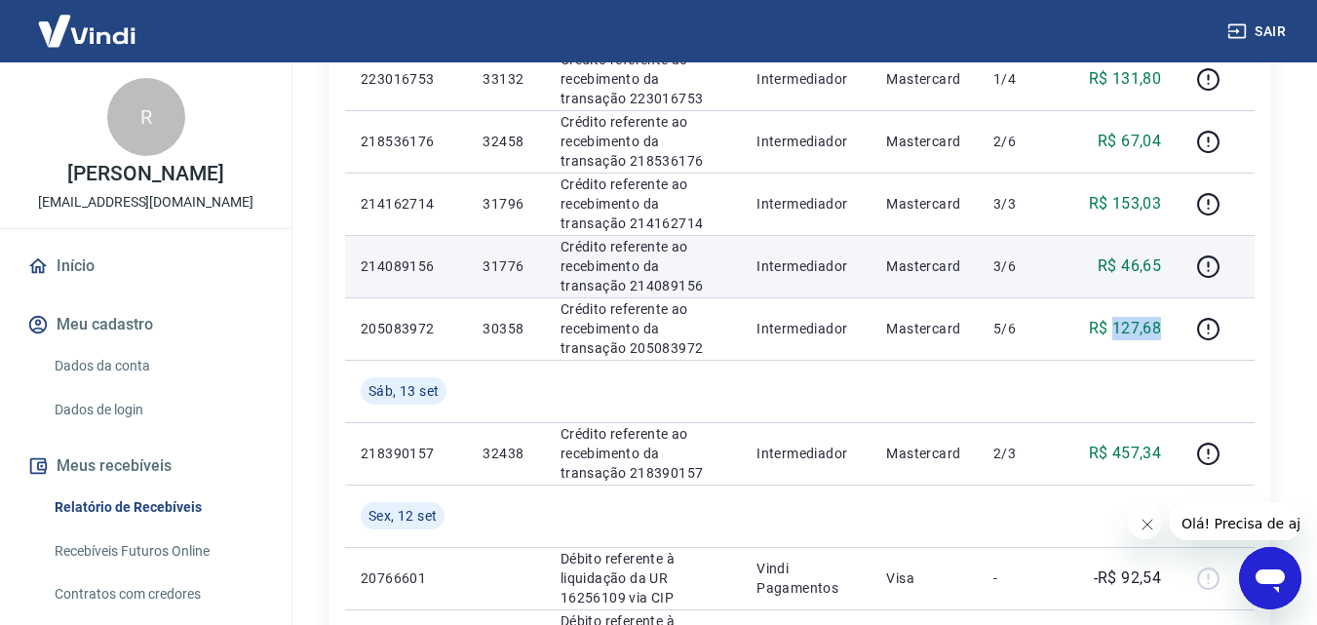
scroll to position [780, 0]
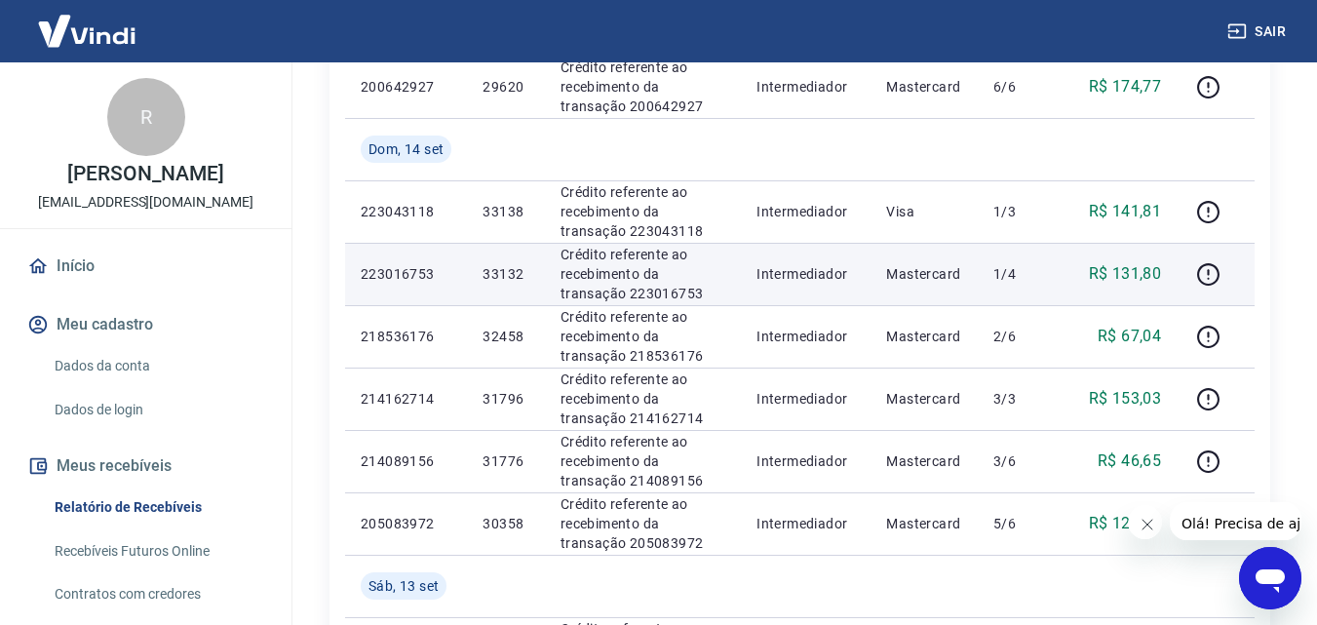
click at [1127, 274] on p "R$ 131,80" at bounding box center [1125, 273] width 73 height 23
click at [503, 282] on p "33132" at bounding box center [506, 274] width 46 height 20
click at [503, 277] on p "33132" at bounding box center [506, 274] width 46 height 20
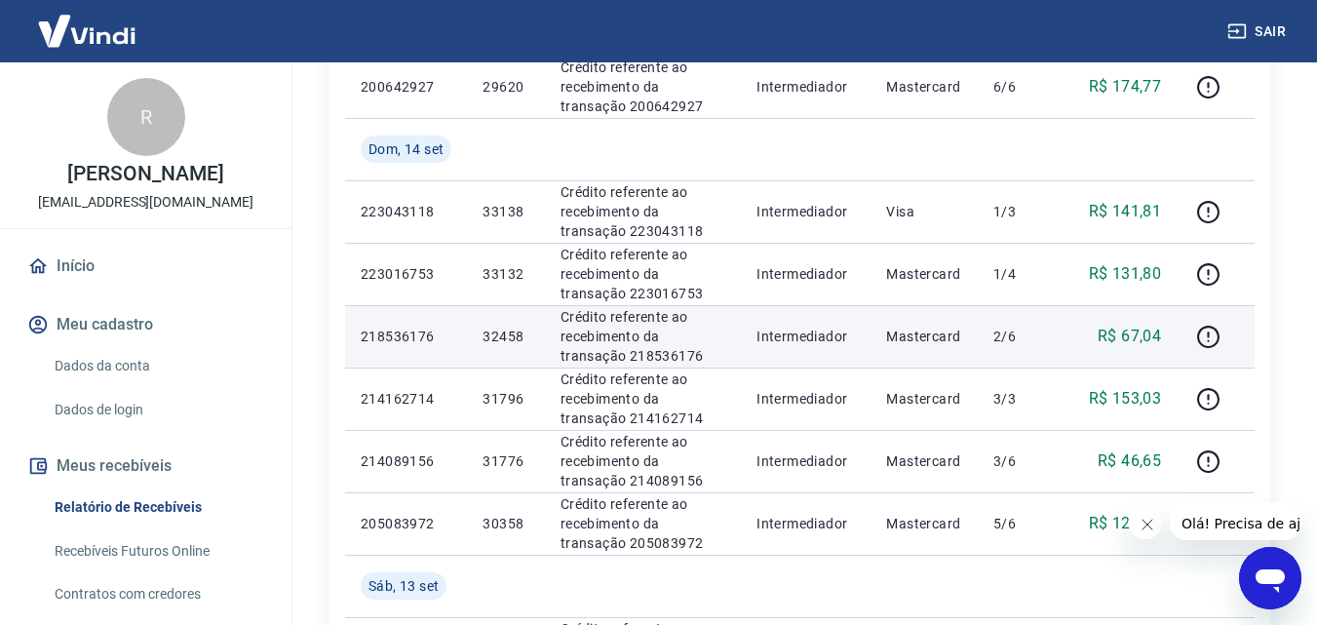
click at [501, 331] on p "32458" at bounding box center [506, 337] width 46 height 20
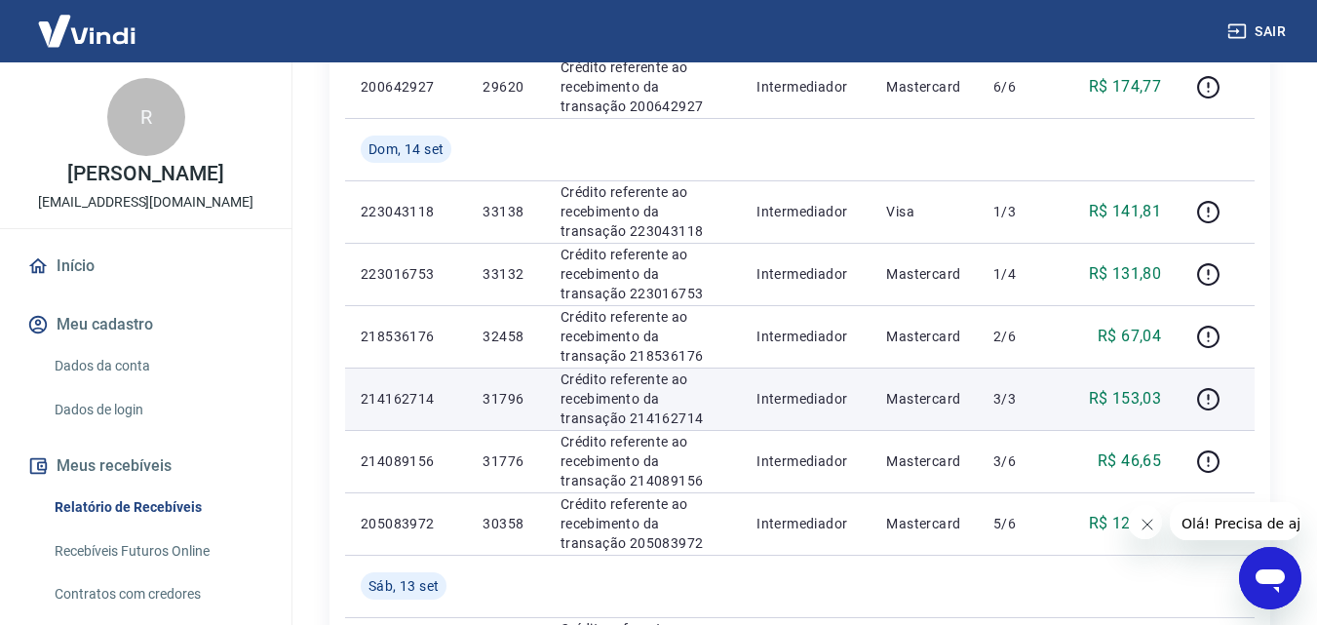
click at [514, 399] on p "31796" at bounding box center [506, 399] width 46 height 20
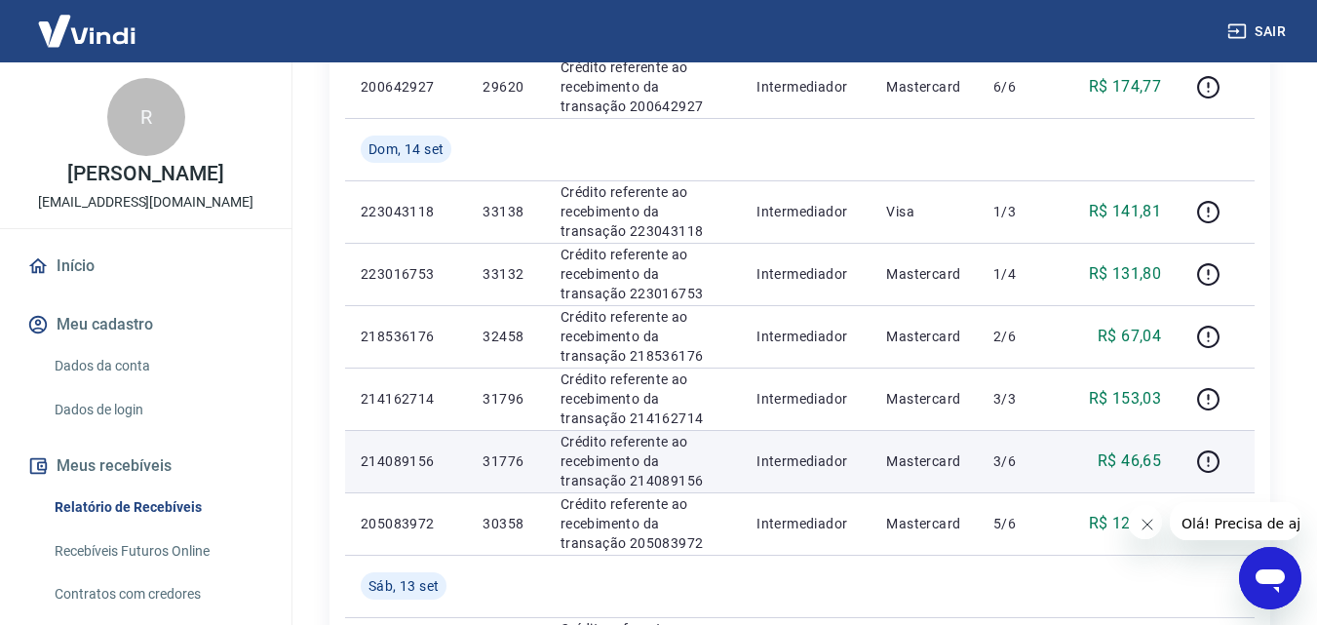
click at [498, 460] on p "31776" at bounding box center [506, 461] width 46 height 20
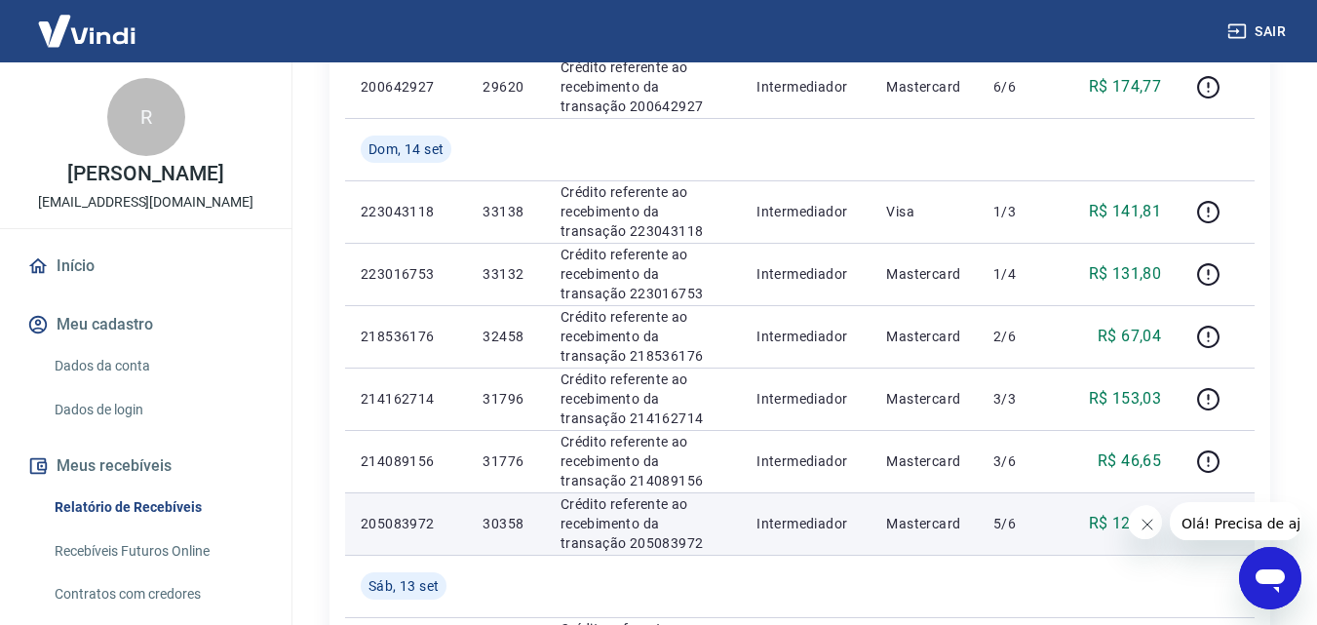
click at [499, 529] on p "30358" at bounding box center [506, 524] width 46 height 20
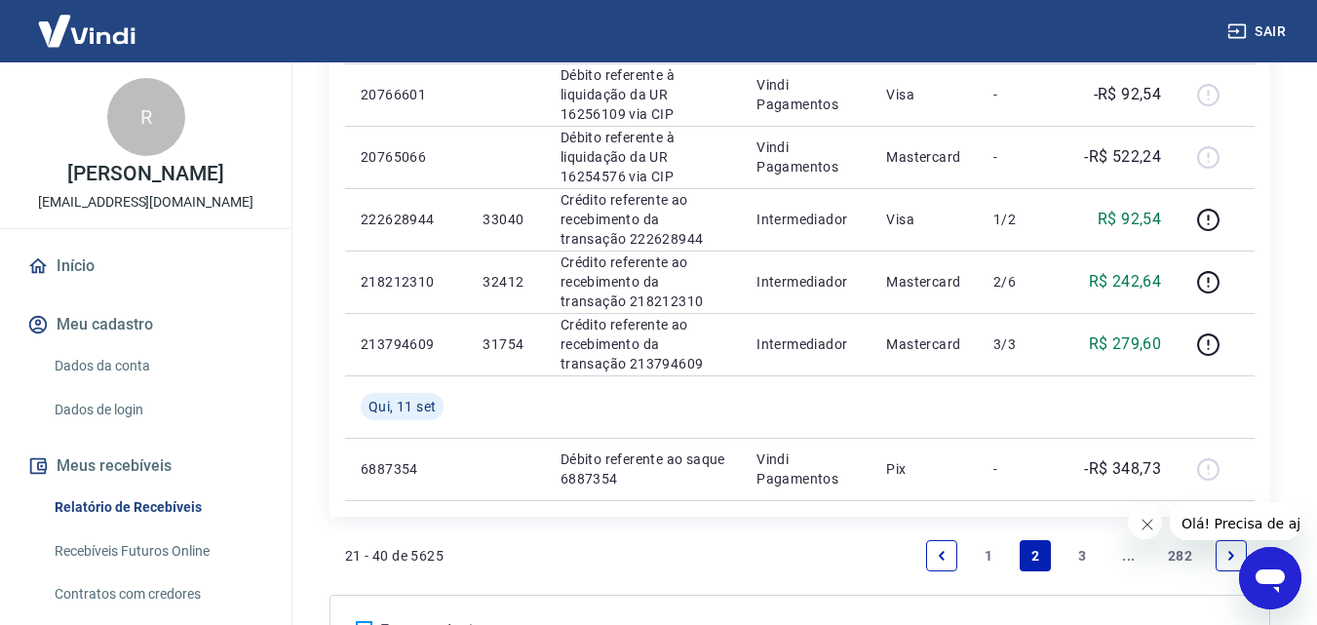
scroll to position [1654, 0]
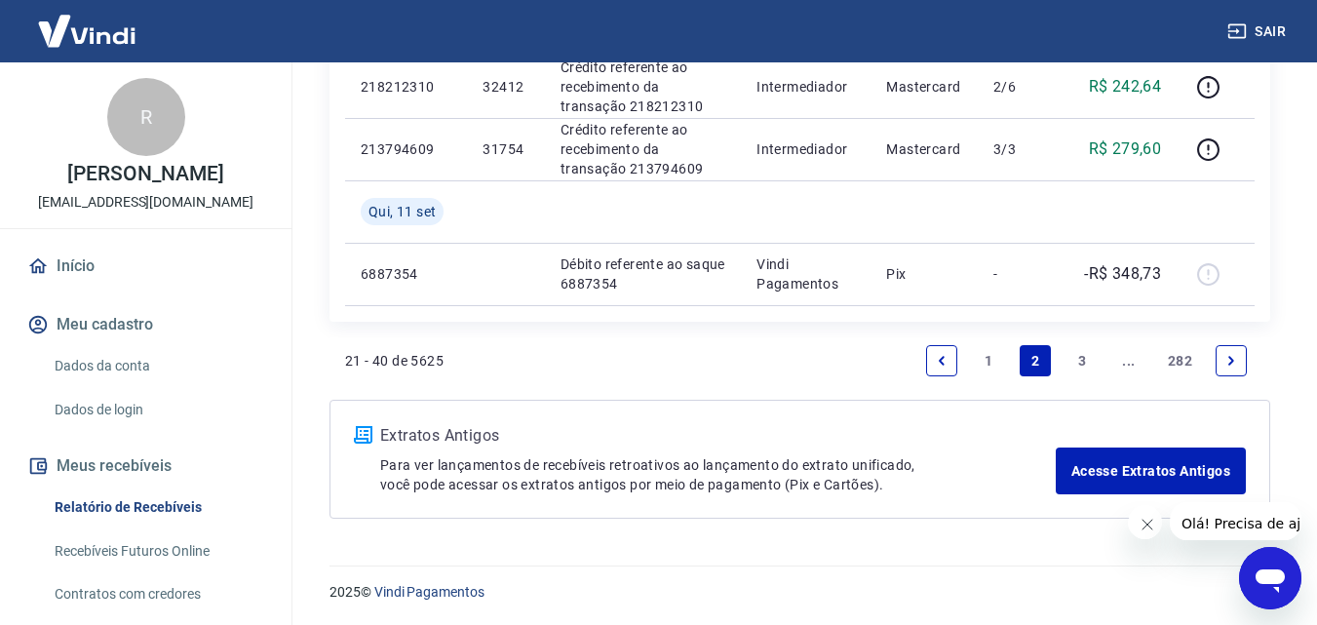
click at [943, 356] on icon "Previous page" at bounding box center [942, 360] width 6 height 9
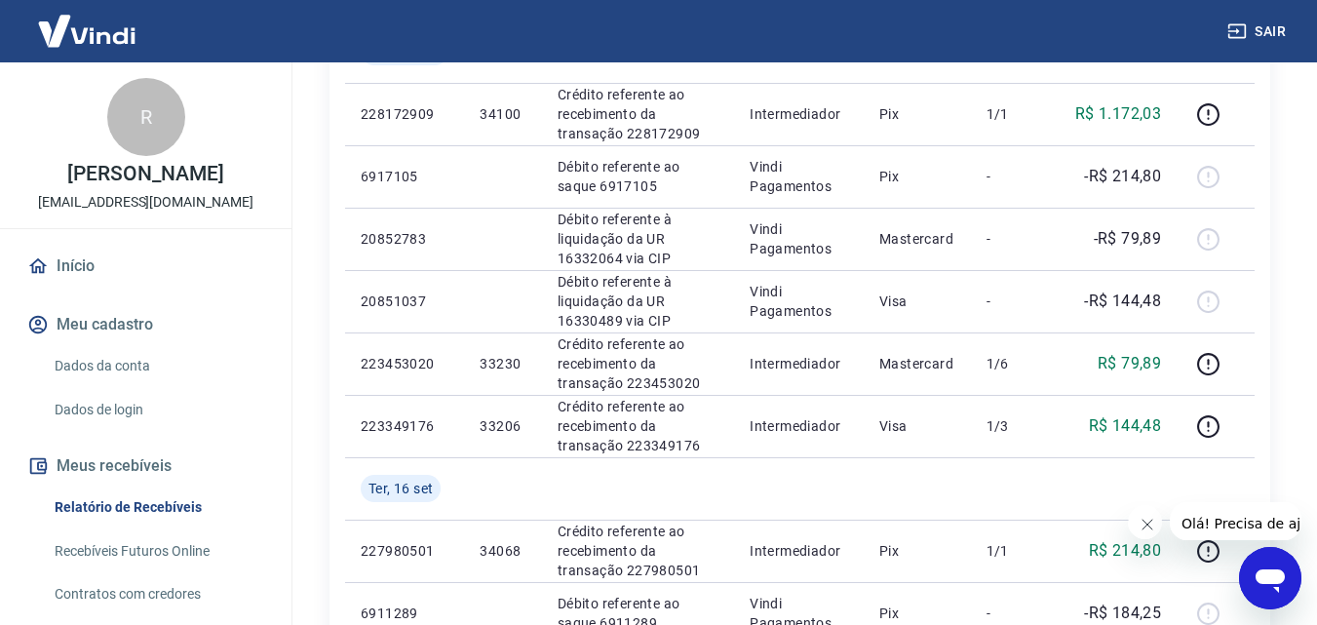
scroll to position [1463, 0]
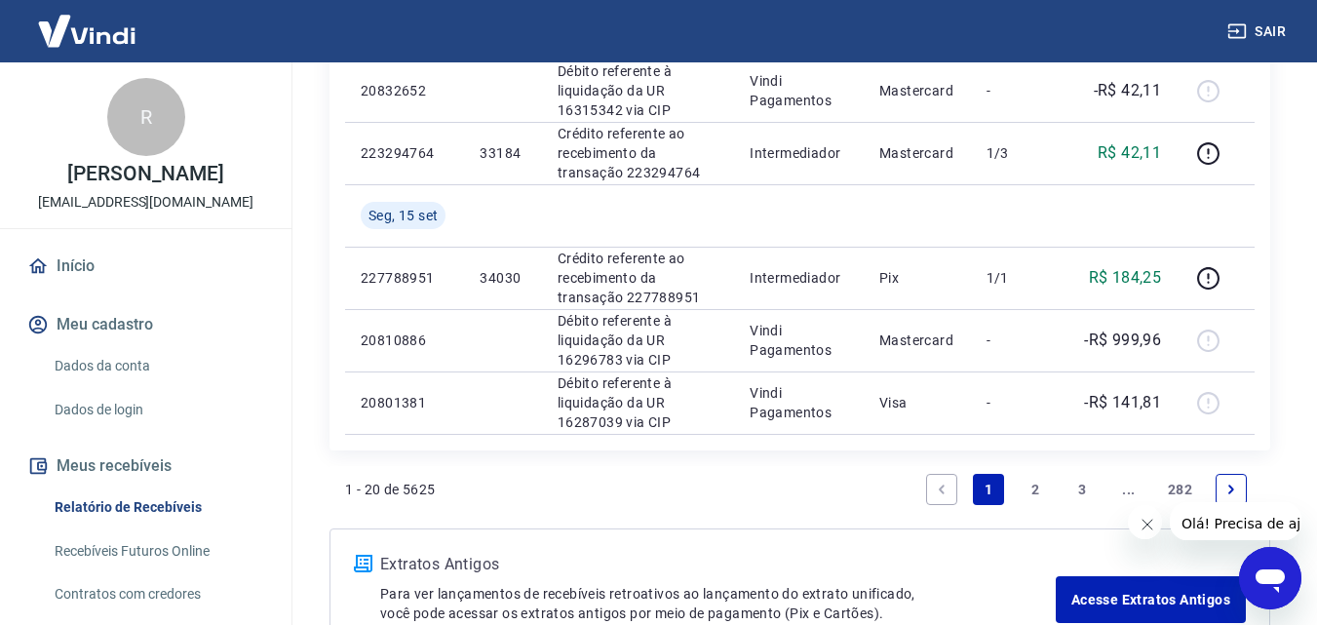
click at [1234, 487] on icon "Next page" at bounding box center [1232, 490] width 14 height 14
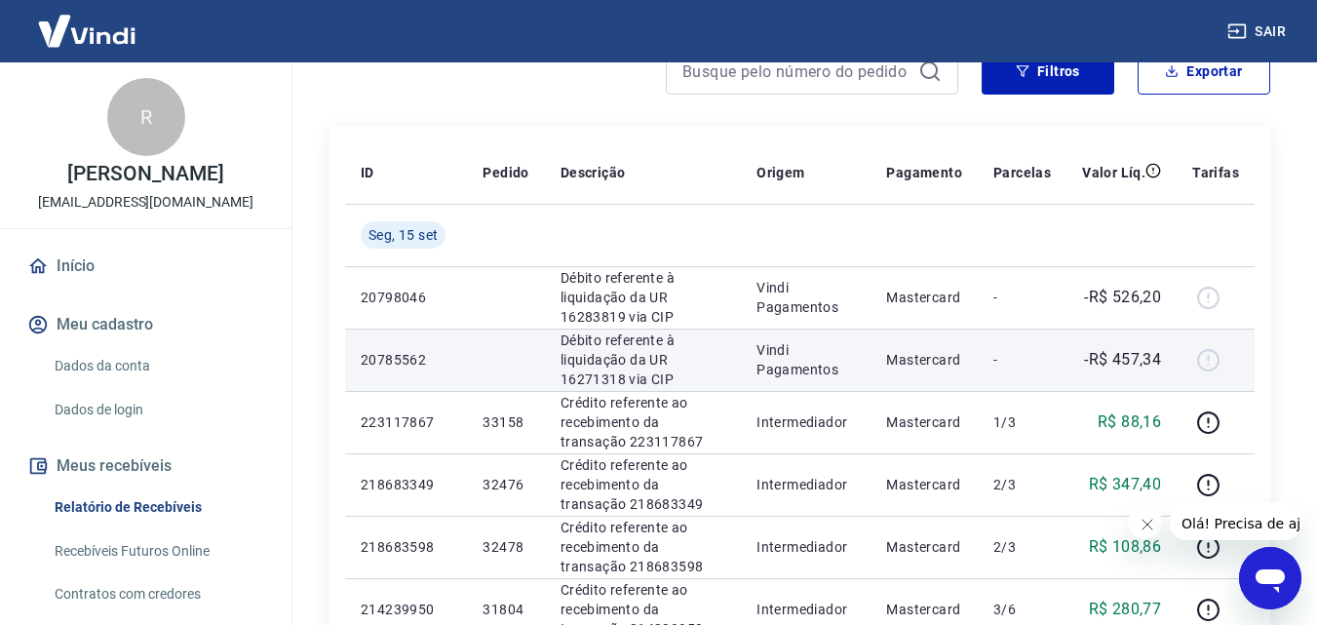
scroll to position [293, 0]
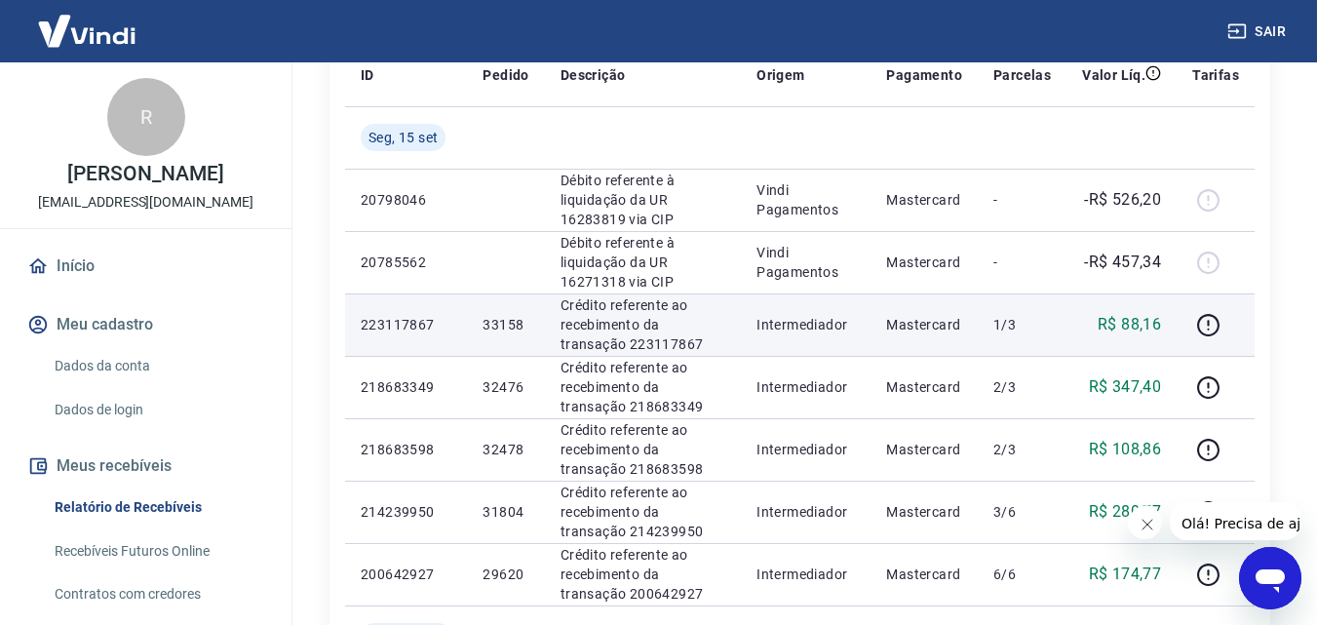
click at [1132, 329] on p "R$ 88,16" at bounding box center [1129, 324] width 63 height 23
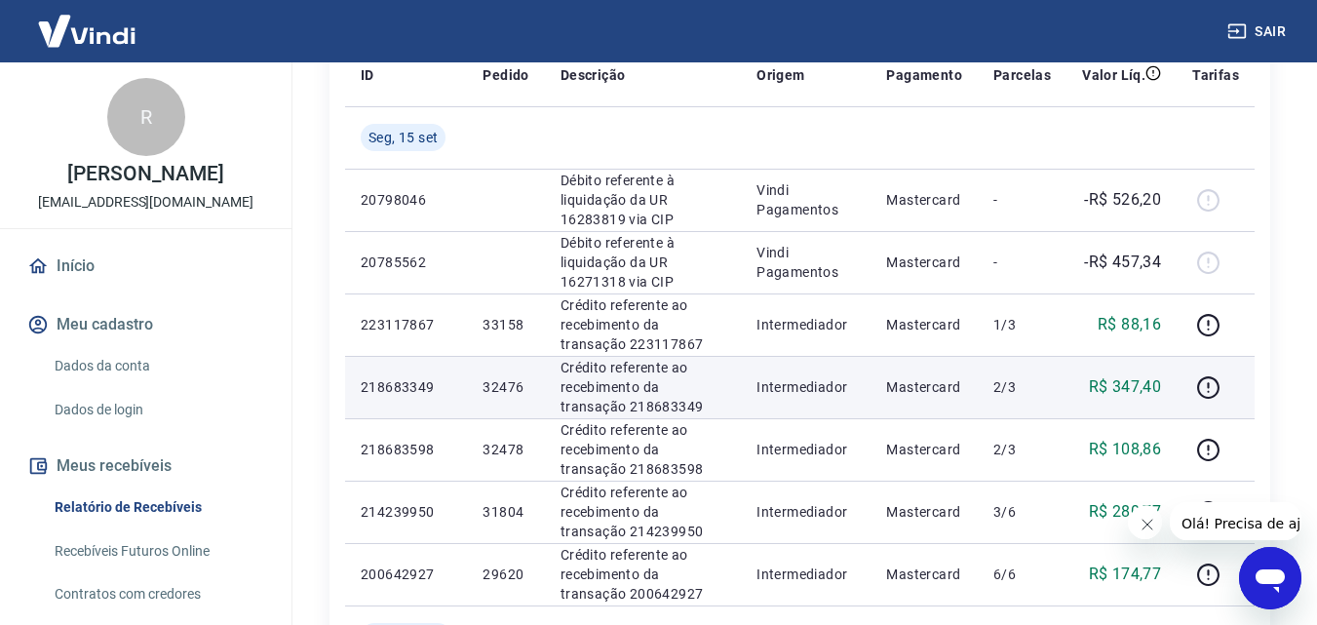
click at [1122, 378] on p "R$ 347,40" at bounding box center [1125, 386] width 73 height 23
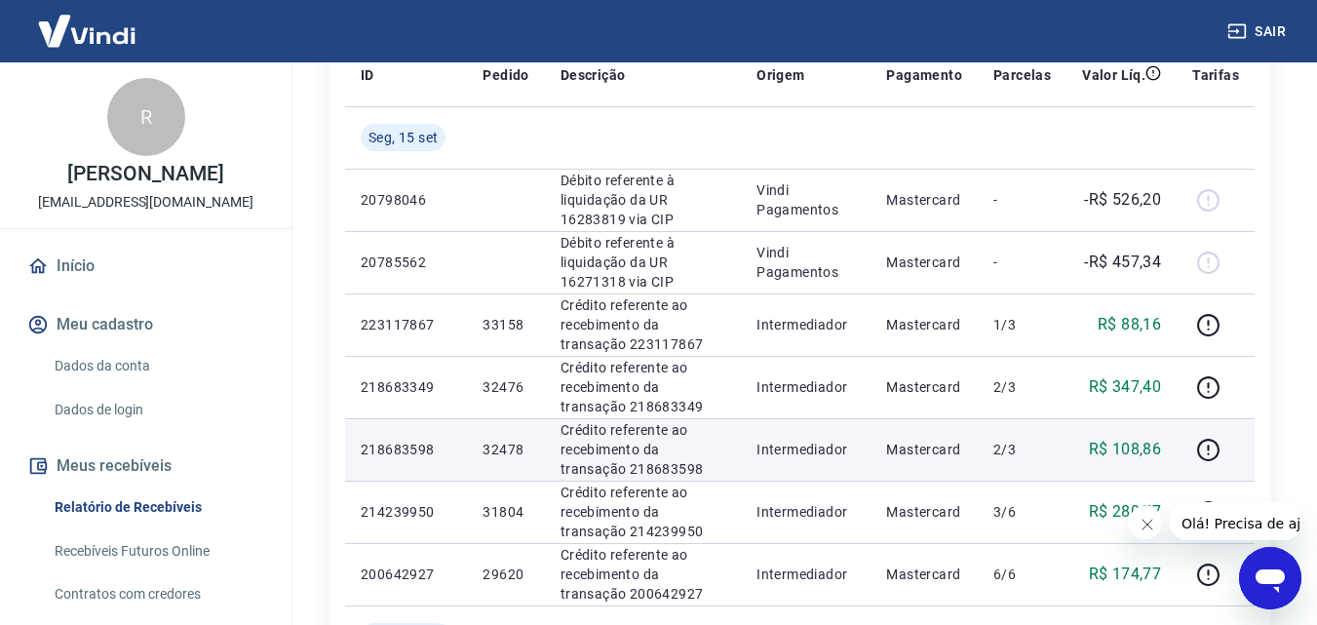
click at [1126, 444] on p "R$ 108,86" at bounding box center [1125, 449] width 73 height 23
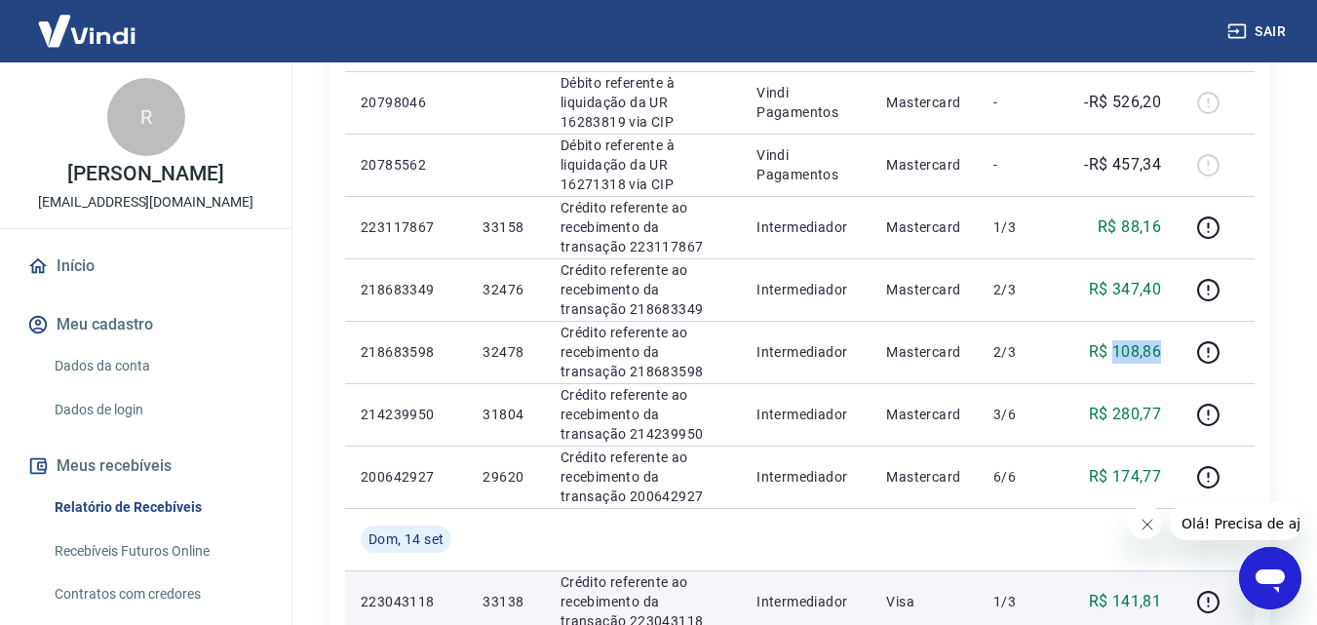
scroll to position [488, 0]
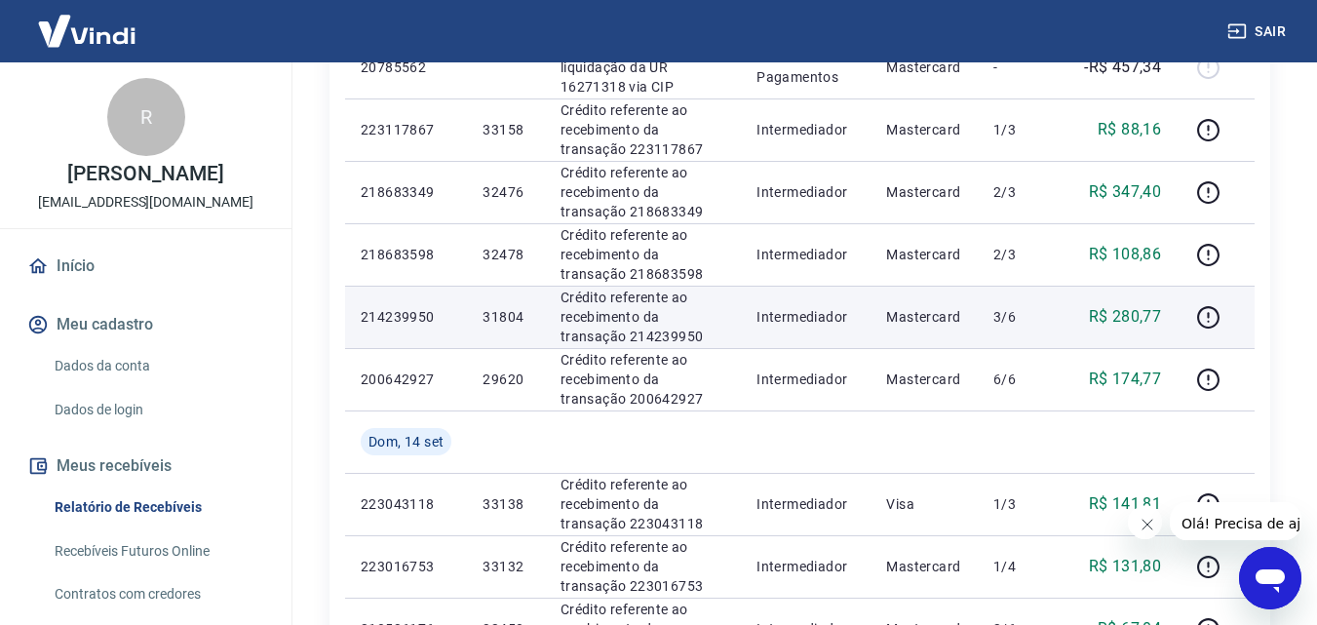
click at [1134, 321] on p "R$ 280,77" at bounding box center [1125, 316] width 73 height 23
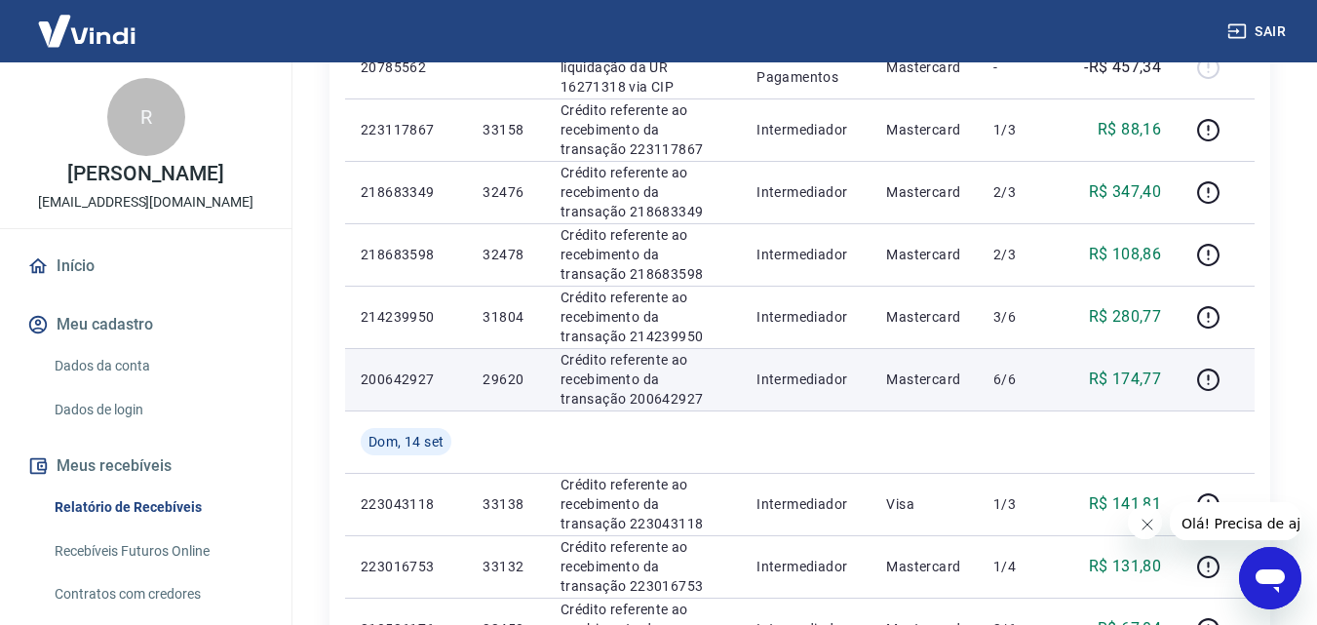
click at [1134, 375] on p "R$ 174,77" at bounding box center [1125, 379] width 73 height 23
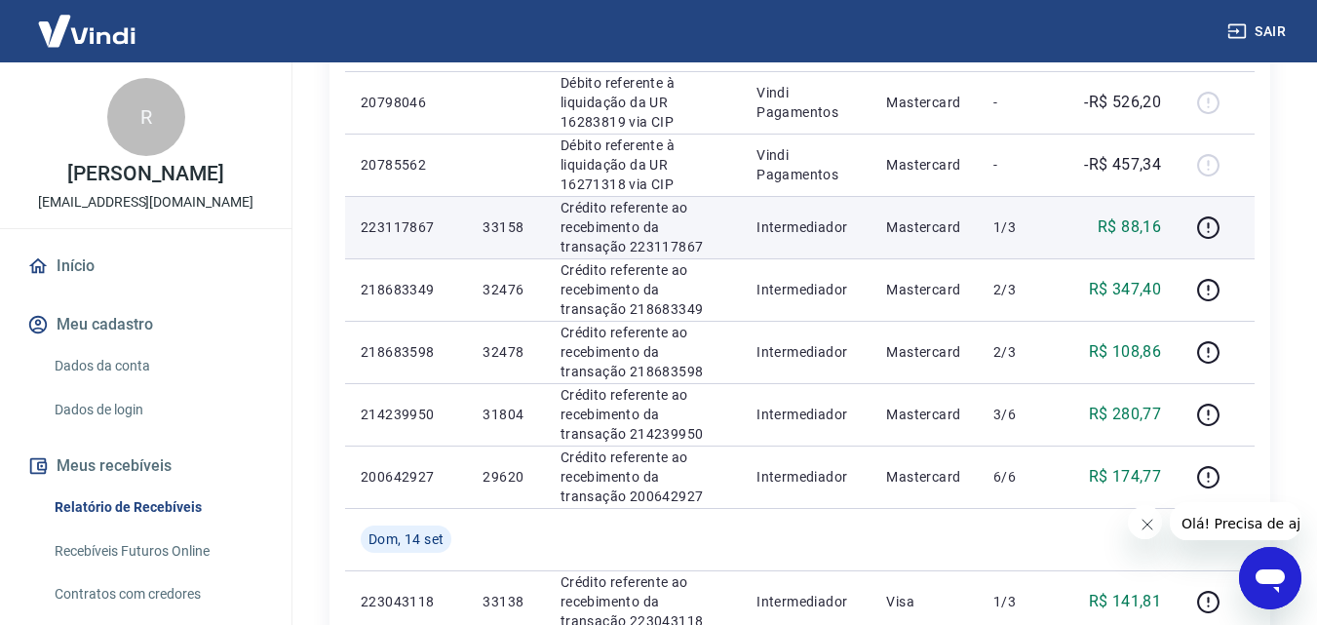
click at [939, 220] on p "Mastercard" at bounding box center [924, 227] width 76 height 20
click at [527, 217] on p "33158" at bounding box center [506, 227] width 46 height 20
click at [482, 223] on td "33158" at bounding box center [505, 227] width 77 height 62
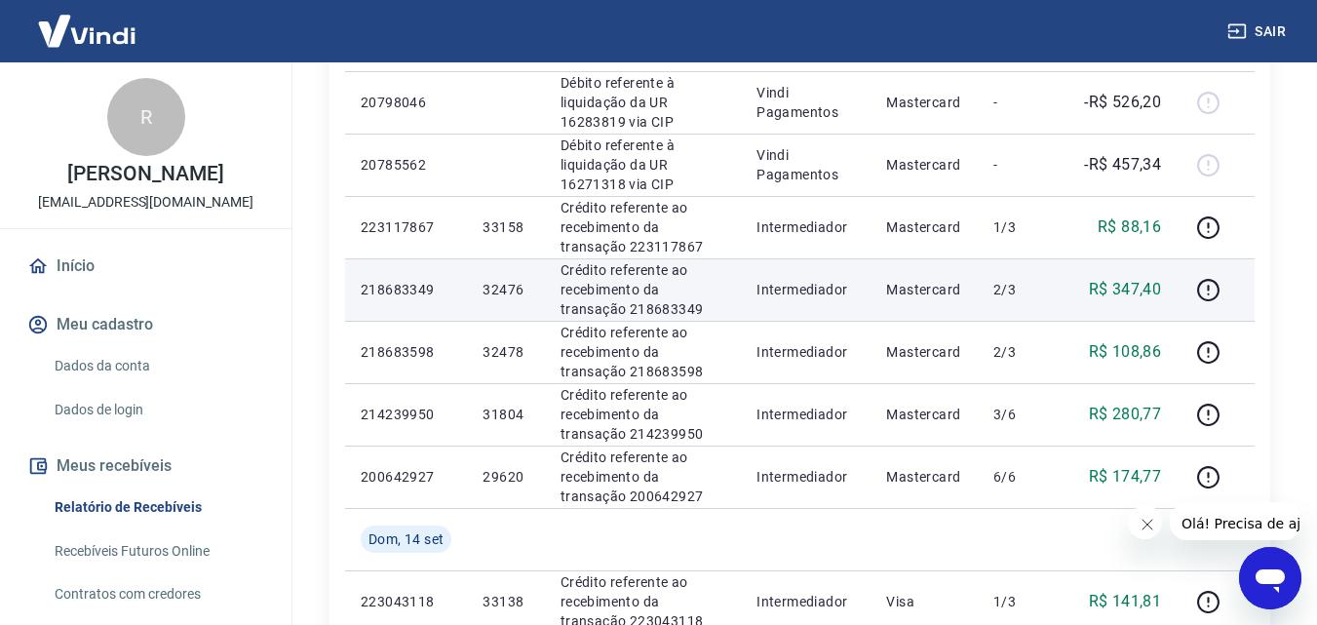
click at [500, 287] on p "32476" at bounding box center [506, 290] width 46 height 20
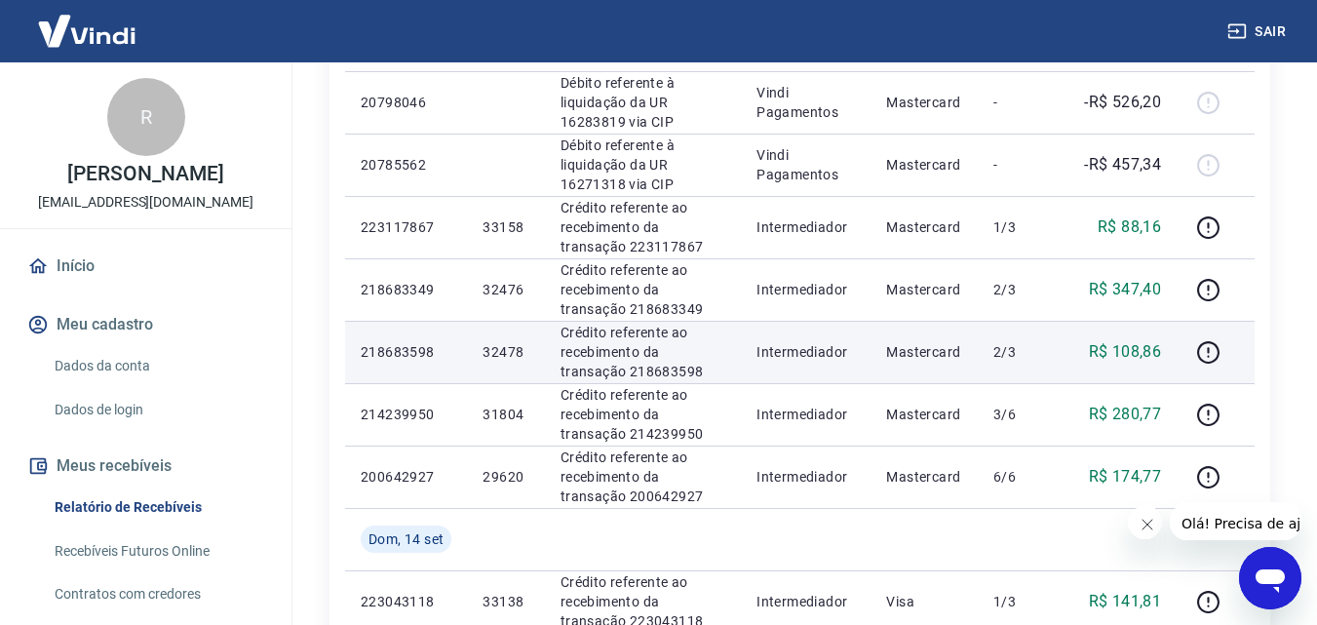
click at [513, 347] on p "32478" at bounding box center [506, 352] width 46 height 20
click at [514, 346] on p "32478" at bounding box center [506, 352] width 46 height 20
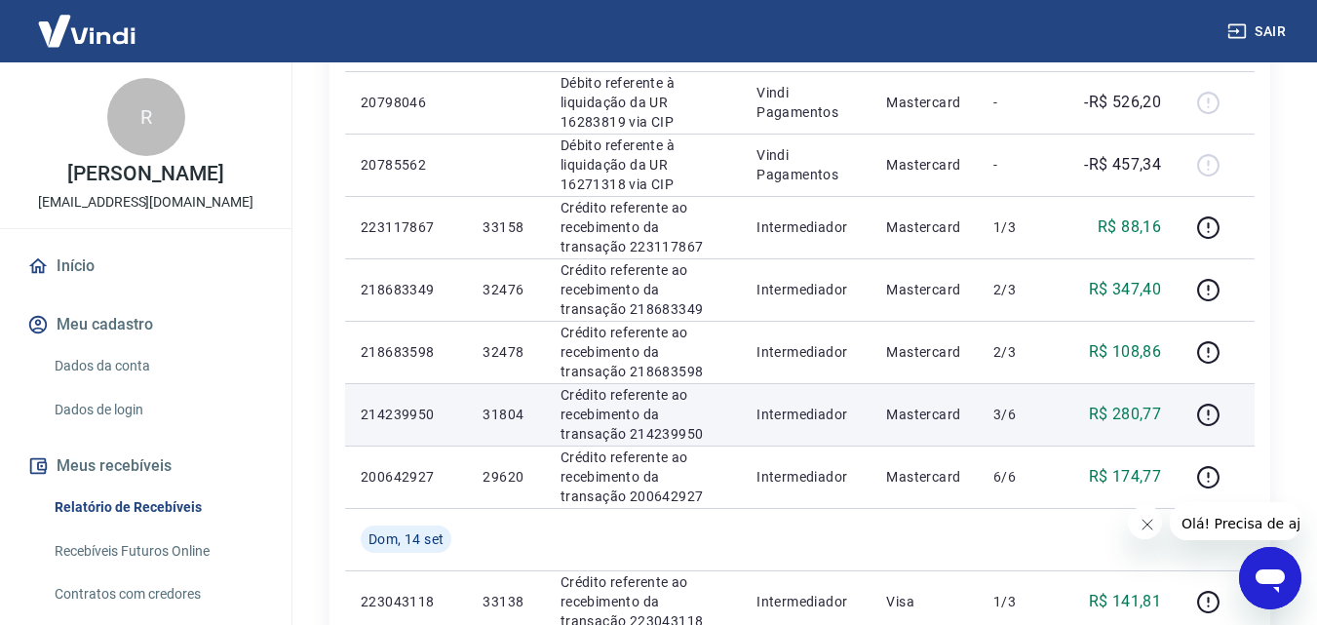
click at [515, 415] on p "31804" at bounding box center [506, 415] width 46 height 20
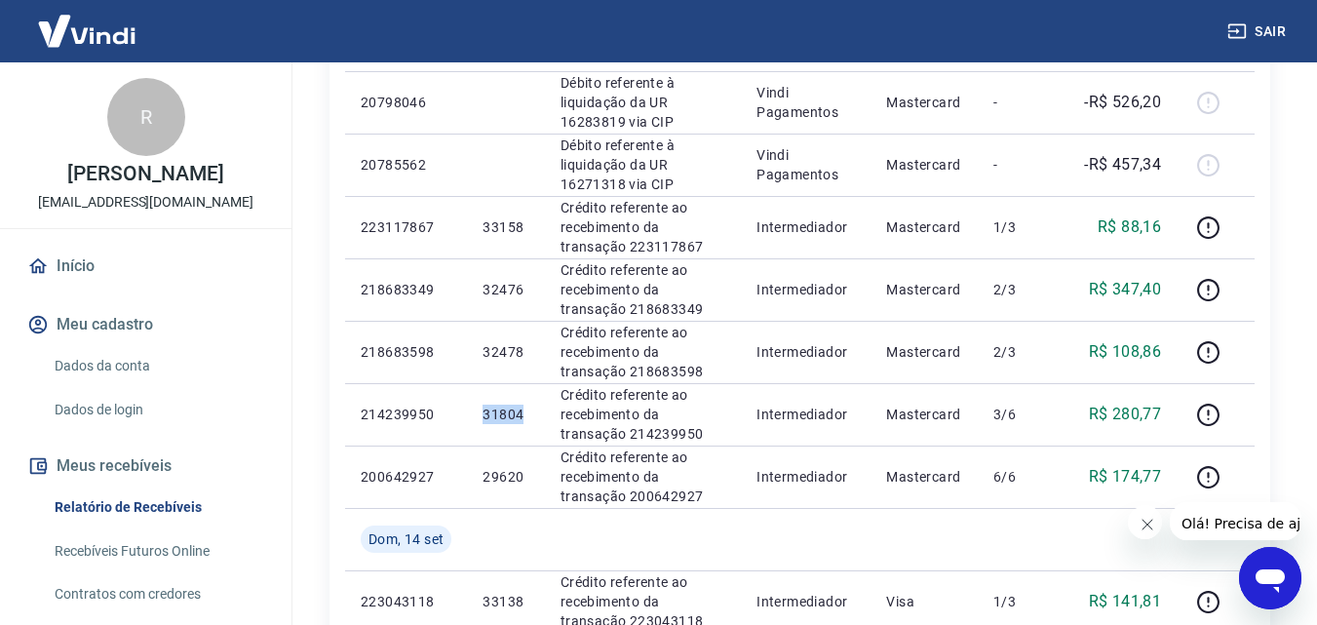
scroll to position [585, 0]
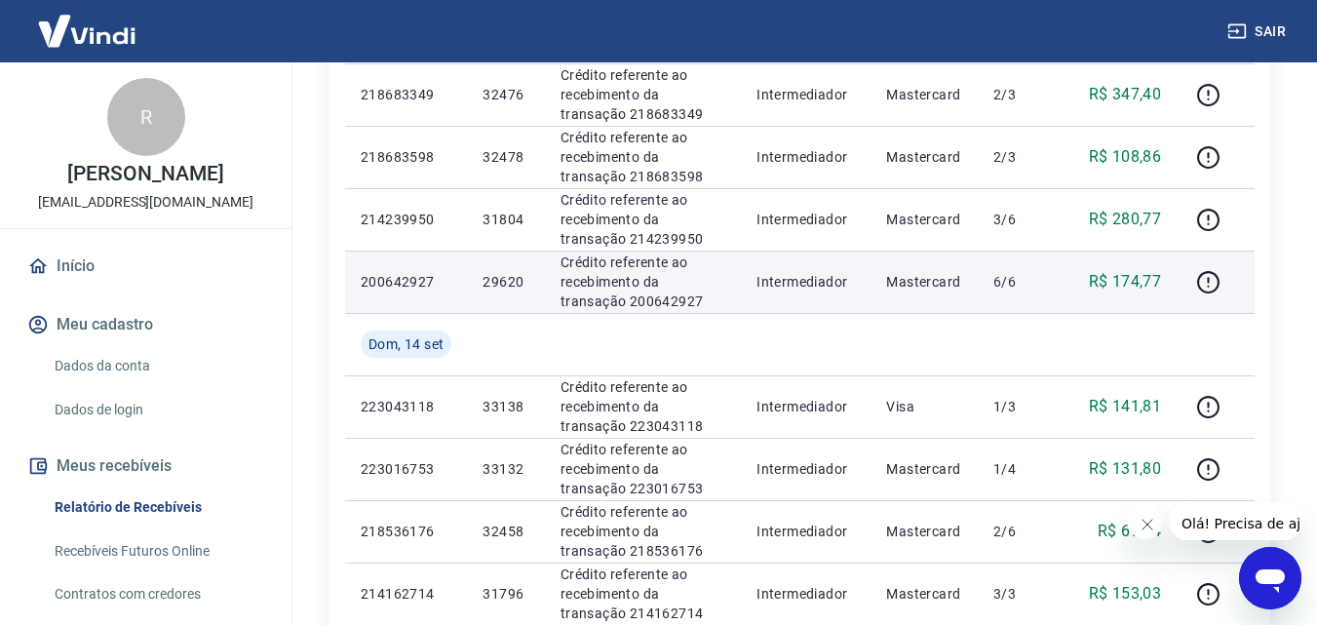
click at [521, 278] on p "29620" at bounding box center [506, 282] width 46 height 20
click at [511, 279] on p "29620" at bounding box center [506, 282] width 46 height 20
click at [1129, 291] on p "R$ 174,77" at bounding box center [1125, 281] width 73 height 23
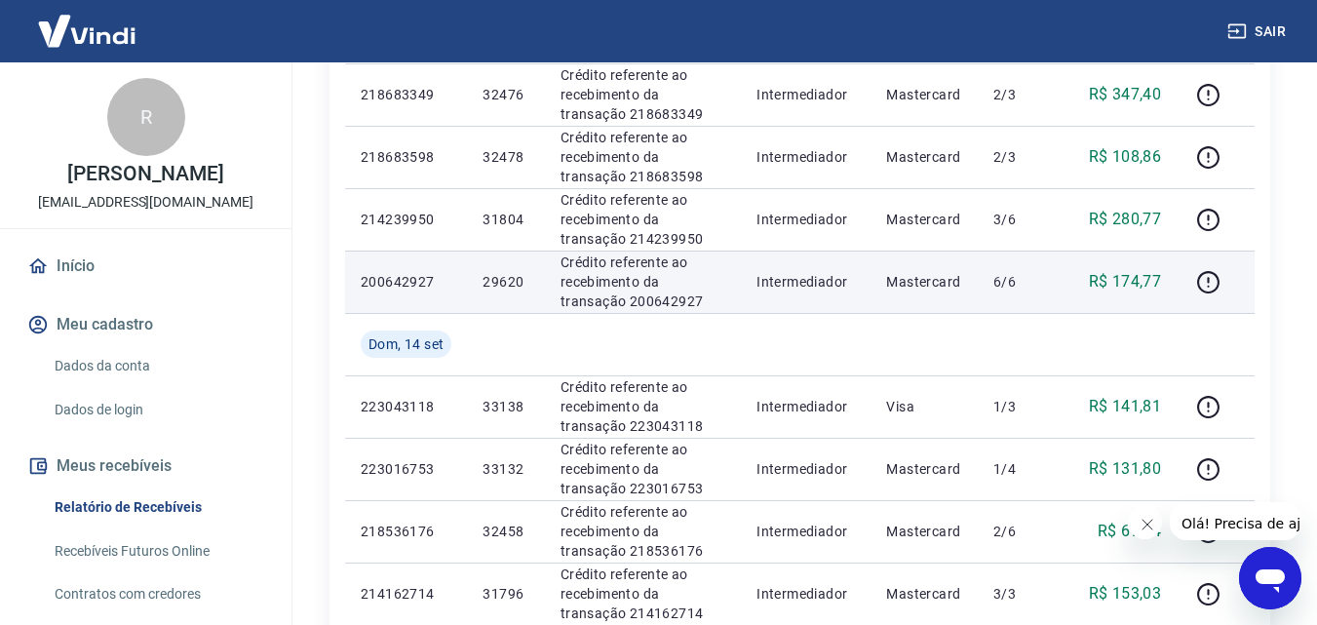
click at [1129, 285] on p "R$ 174,77" at bounding box center [1125, 281] width 73 height 23
click at [498, 269] on td "29620" at bounding box center [505, 282] width 77 height 62
